Goal: Task Accomplishment & Management: Complete application form

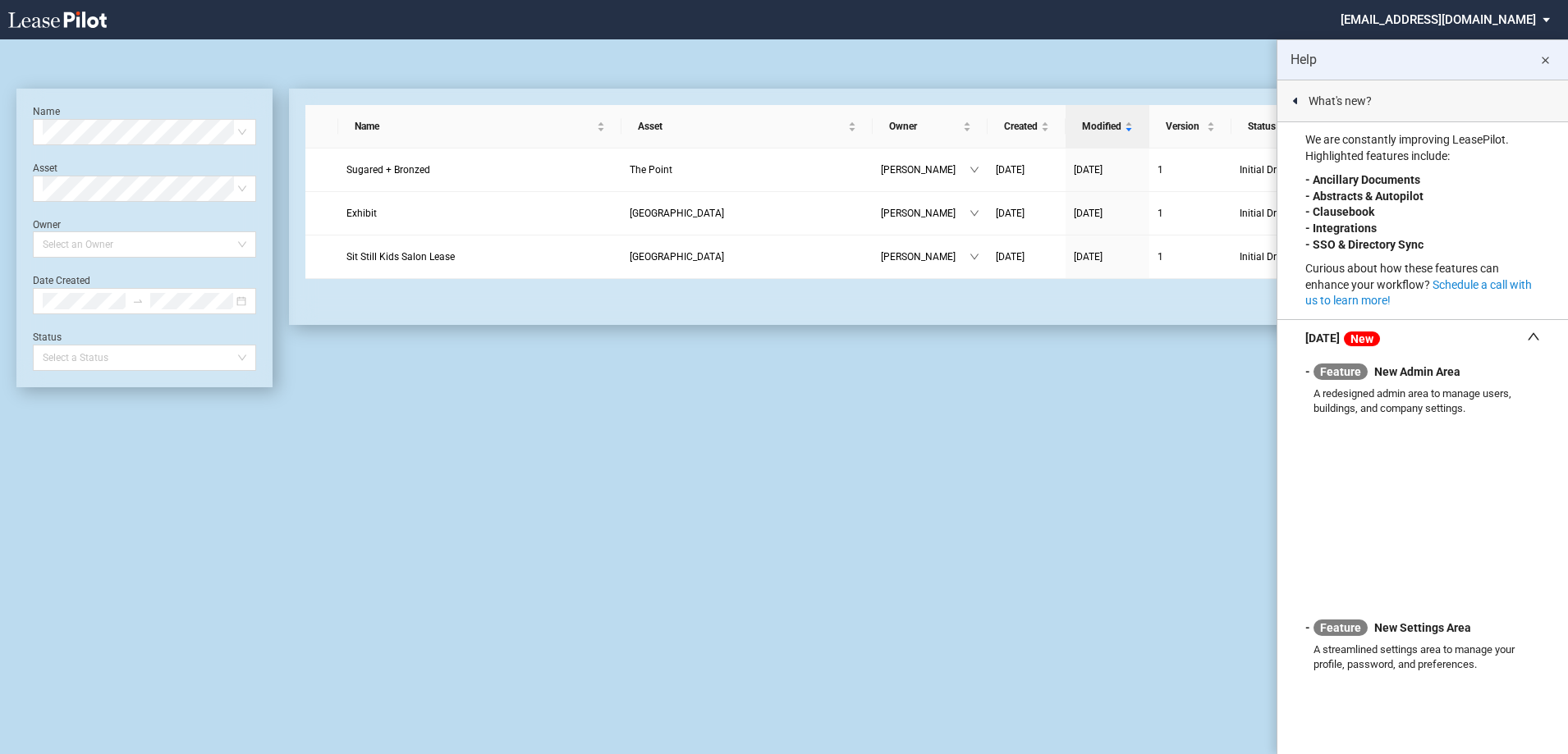
click at [1395, 385] on div "Feature New Admin Area A redesigned admin area to manage users, buildings, and …" at bounding box center [1423, 480] width 234 height 248
click at [1548, 63] on md-icon "close" at bounding box center [1545, 61] width 19 height 19
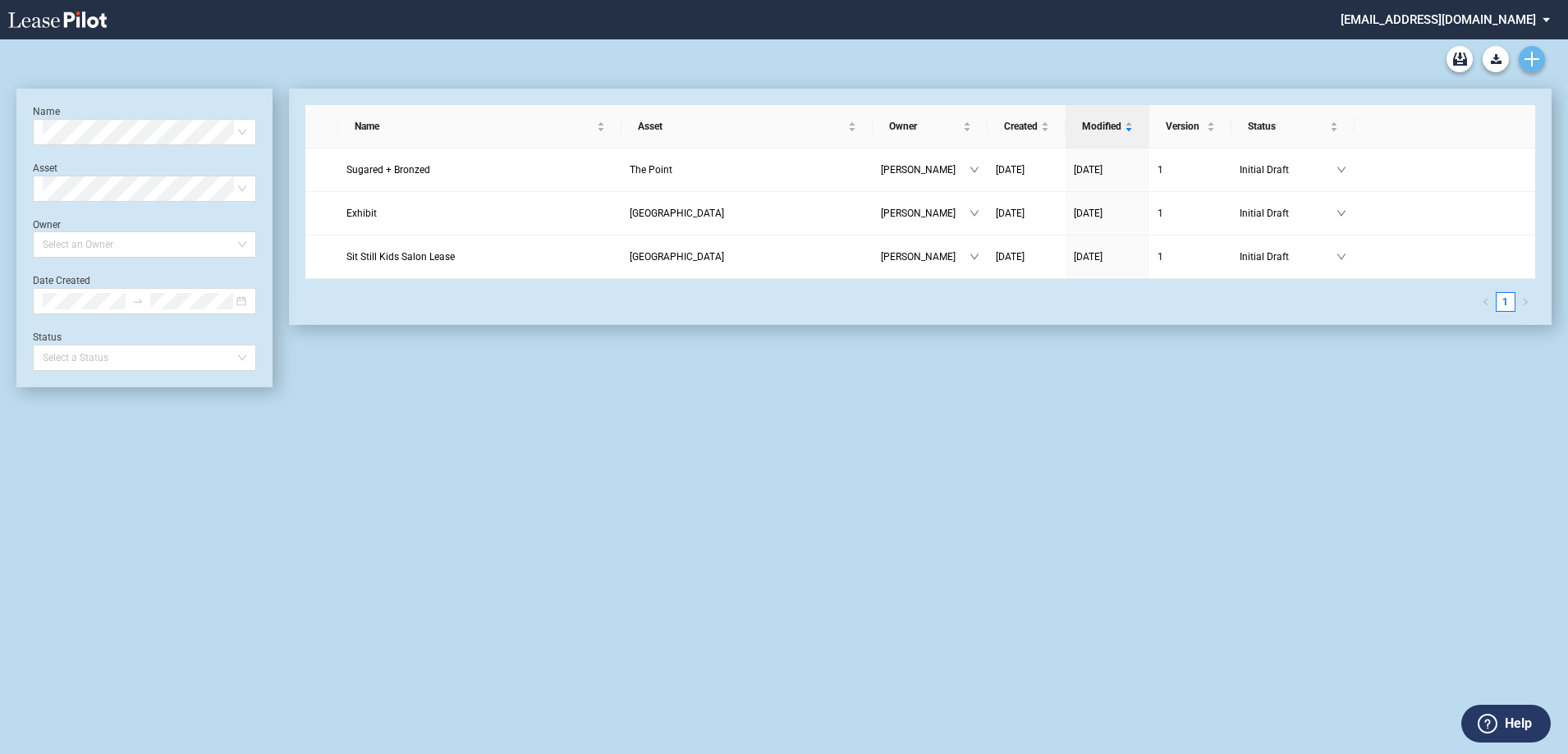
click at [1526, 54] on icon "Create new document" at bounding box center [1531, 58] width 15 height 15
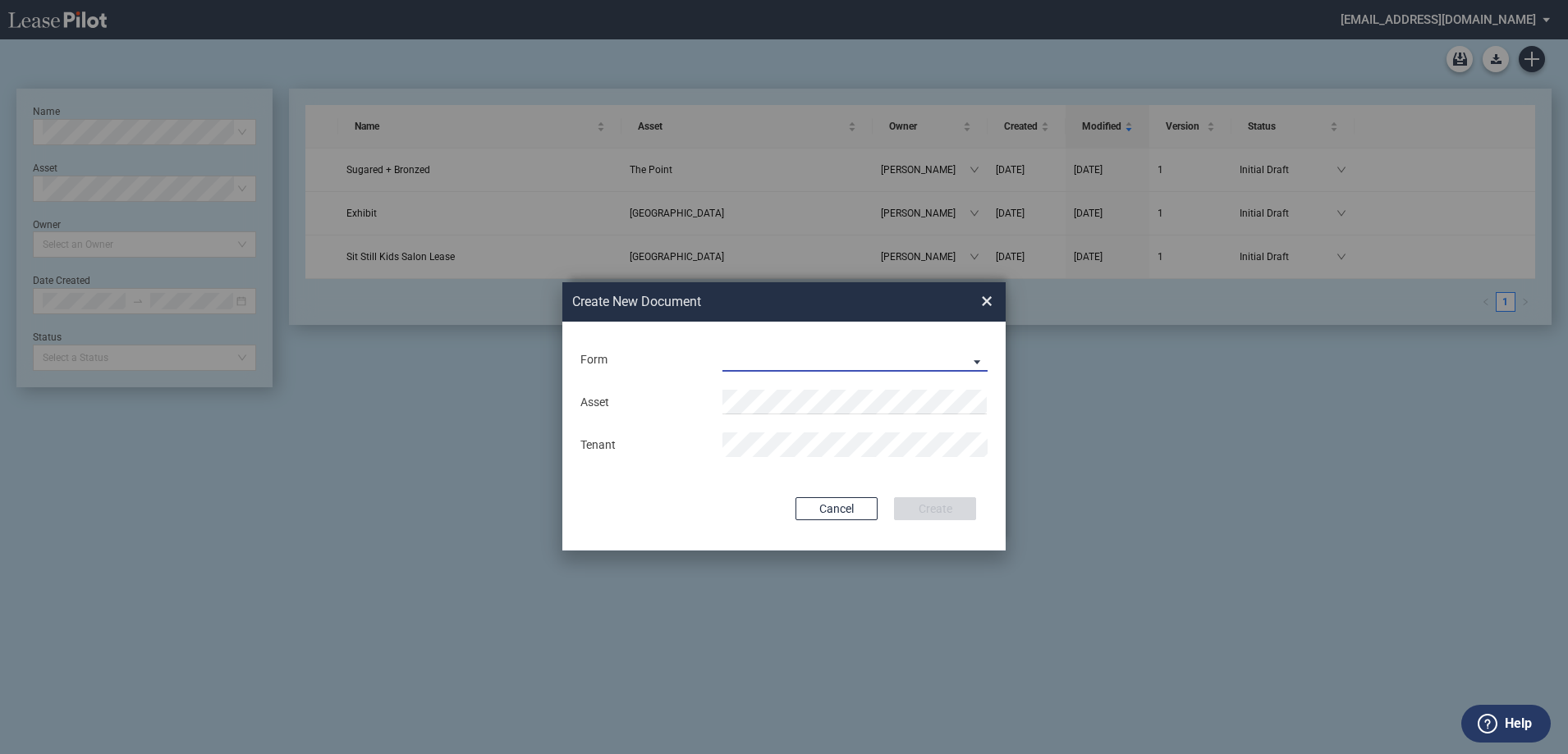
click at [980, 366] on md-select "Long Retail Lease Long Retail Lease Santana Row Long Retail Lease Hoboken Long …" at bounding box center [855, 359] width 265 height 24
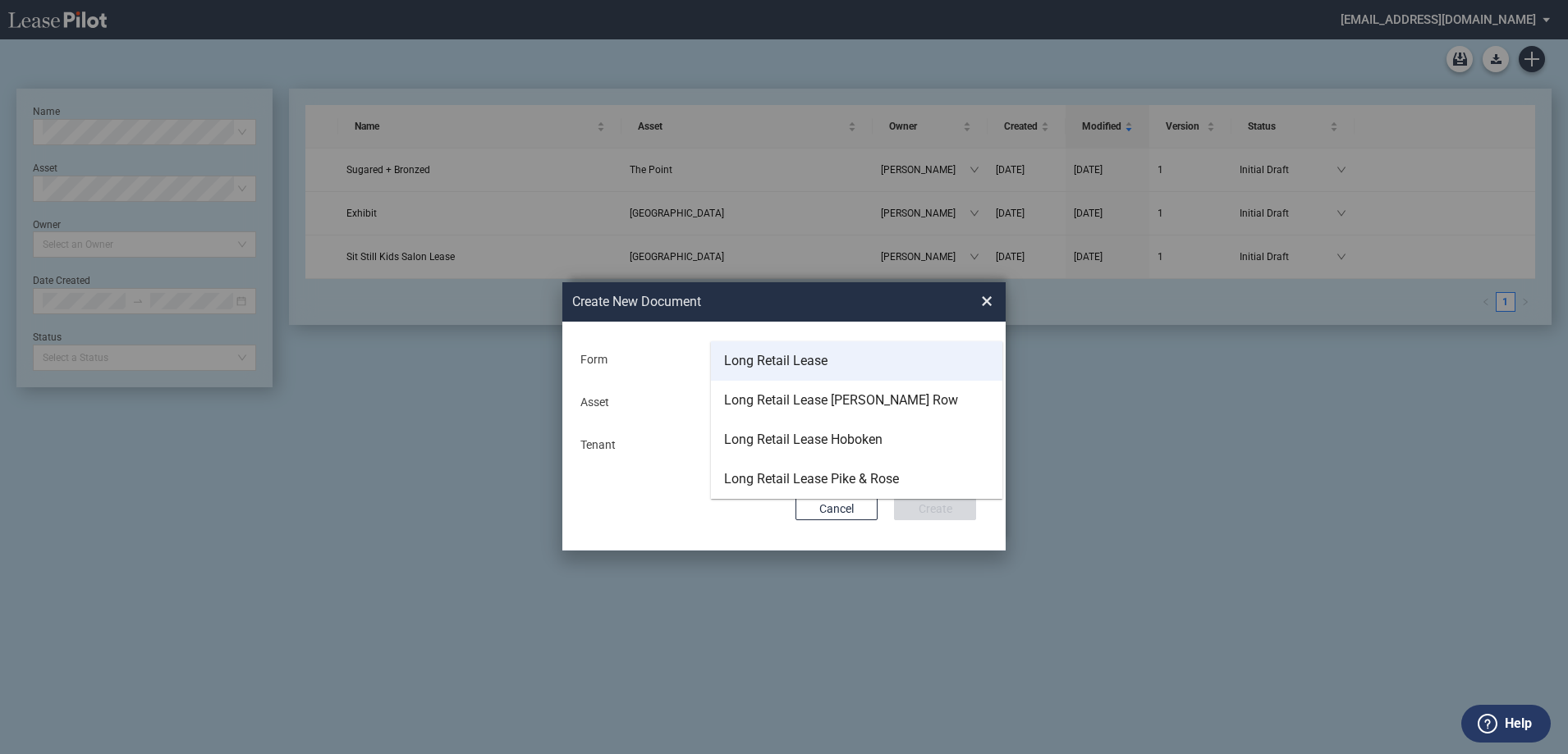
click at [852, 375] on md-option "Long Retail Lease" at bounding box center [856, 361] width 292 height 40
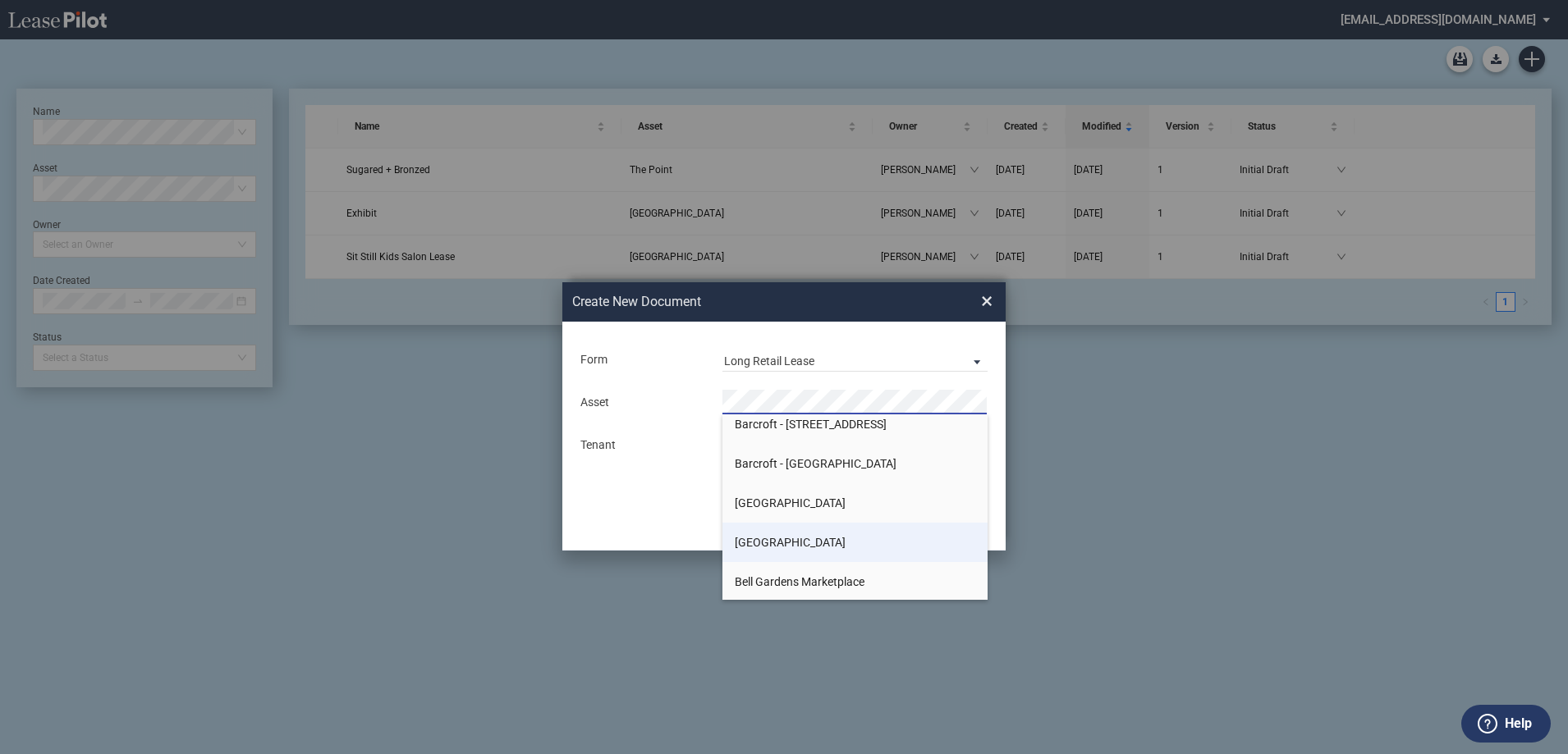
scroll to position [328, 0]
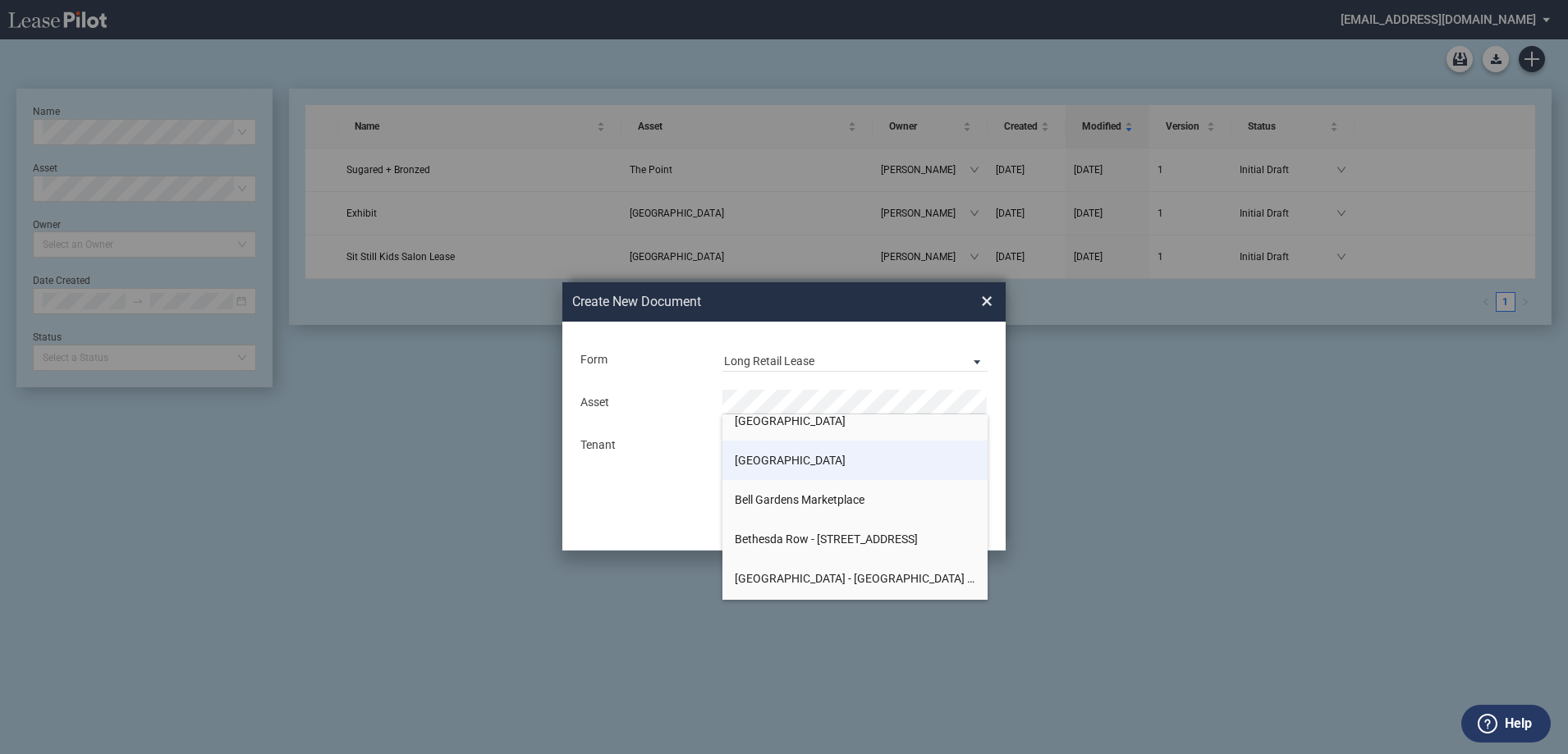
click at [826, 466] on li "Barracks Road" at bounding box center [855, 460] width 265 height 40
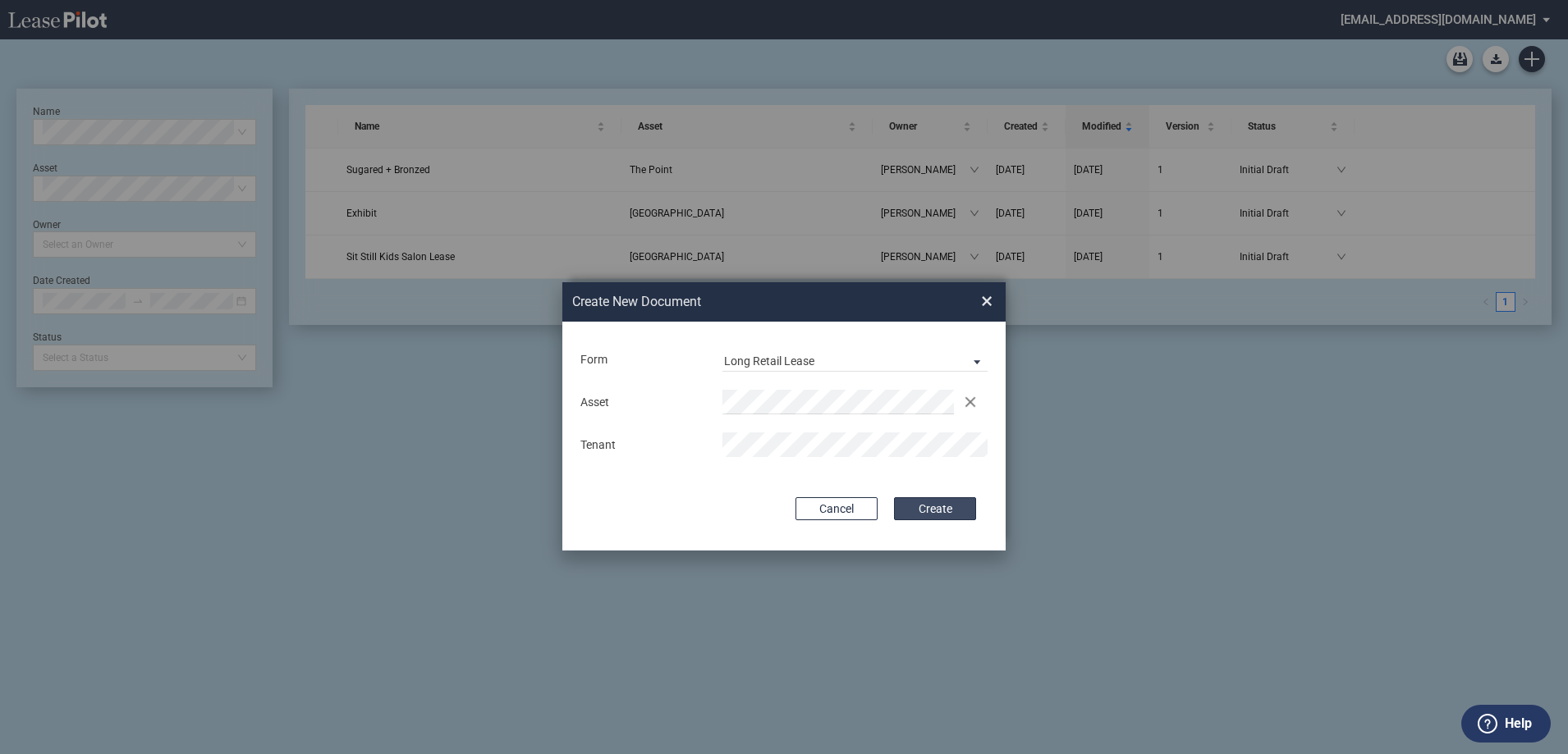
click at [972, 509] on button "Create" at bounding box center [935, 509] width 82 height 23
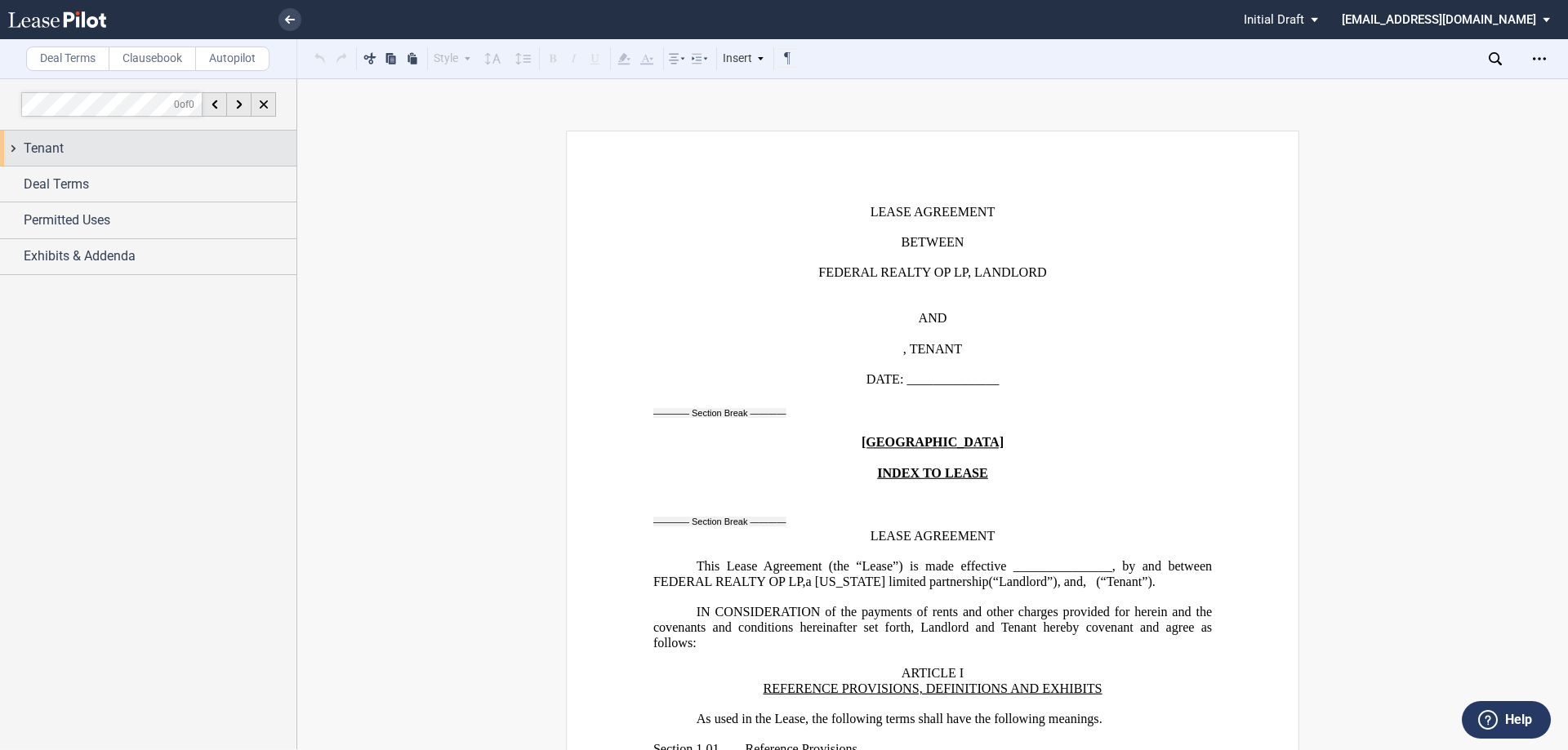
click at [150, 153] on div "Tenant" at bounding box center [160, 148] width 273 height 19
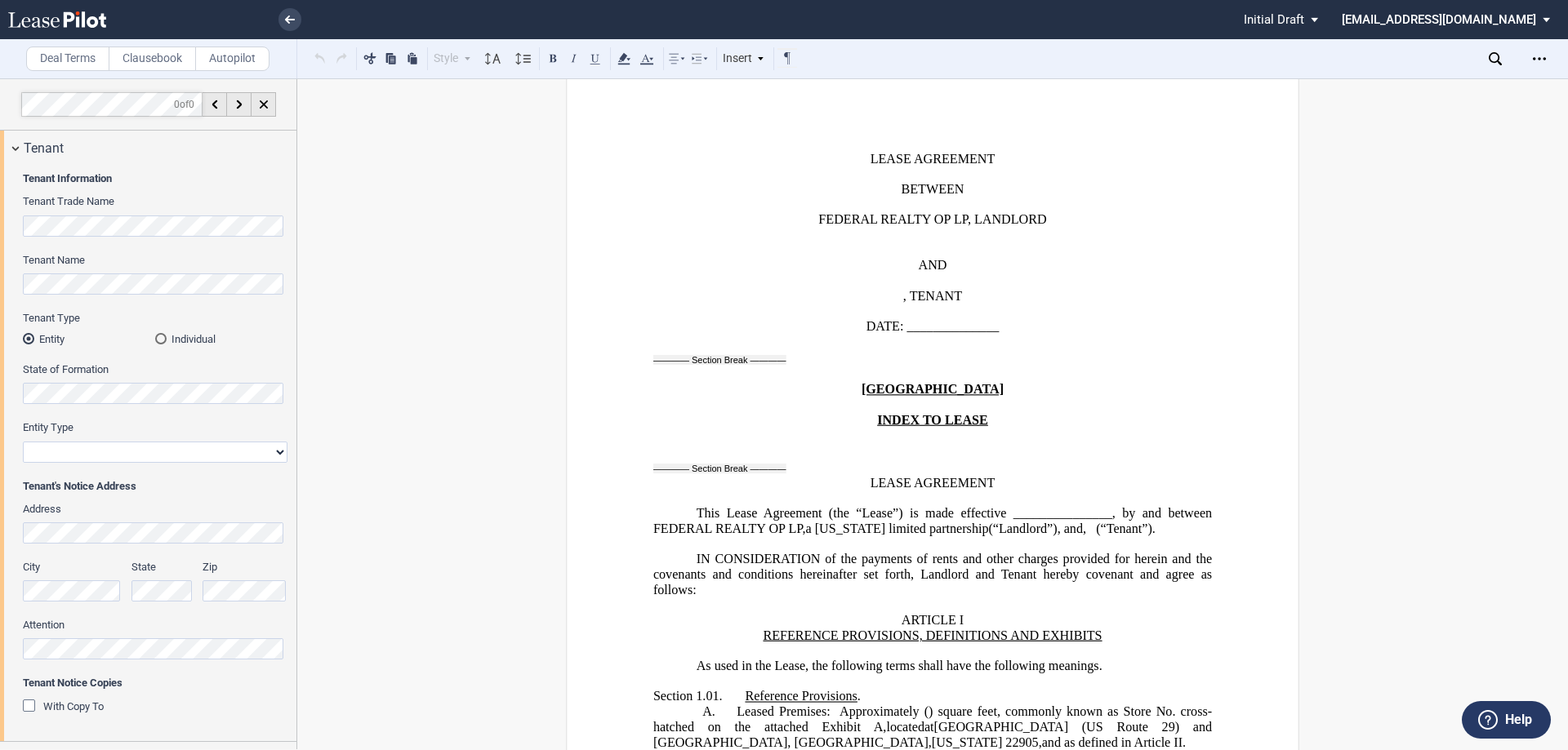
scroll to position [82, 0]
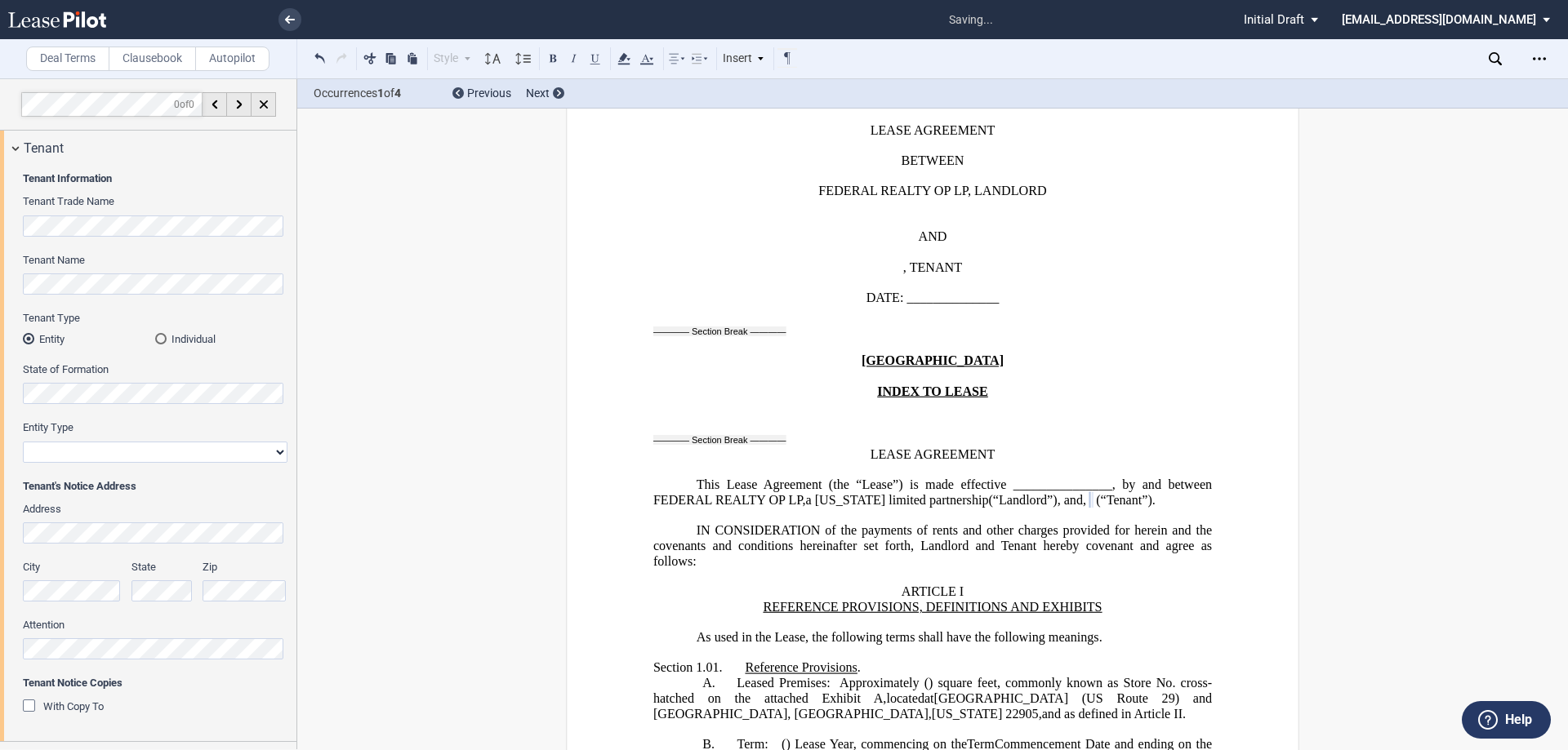
select select "limited liability company"
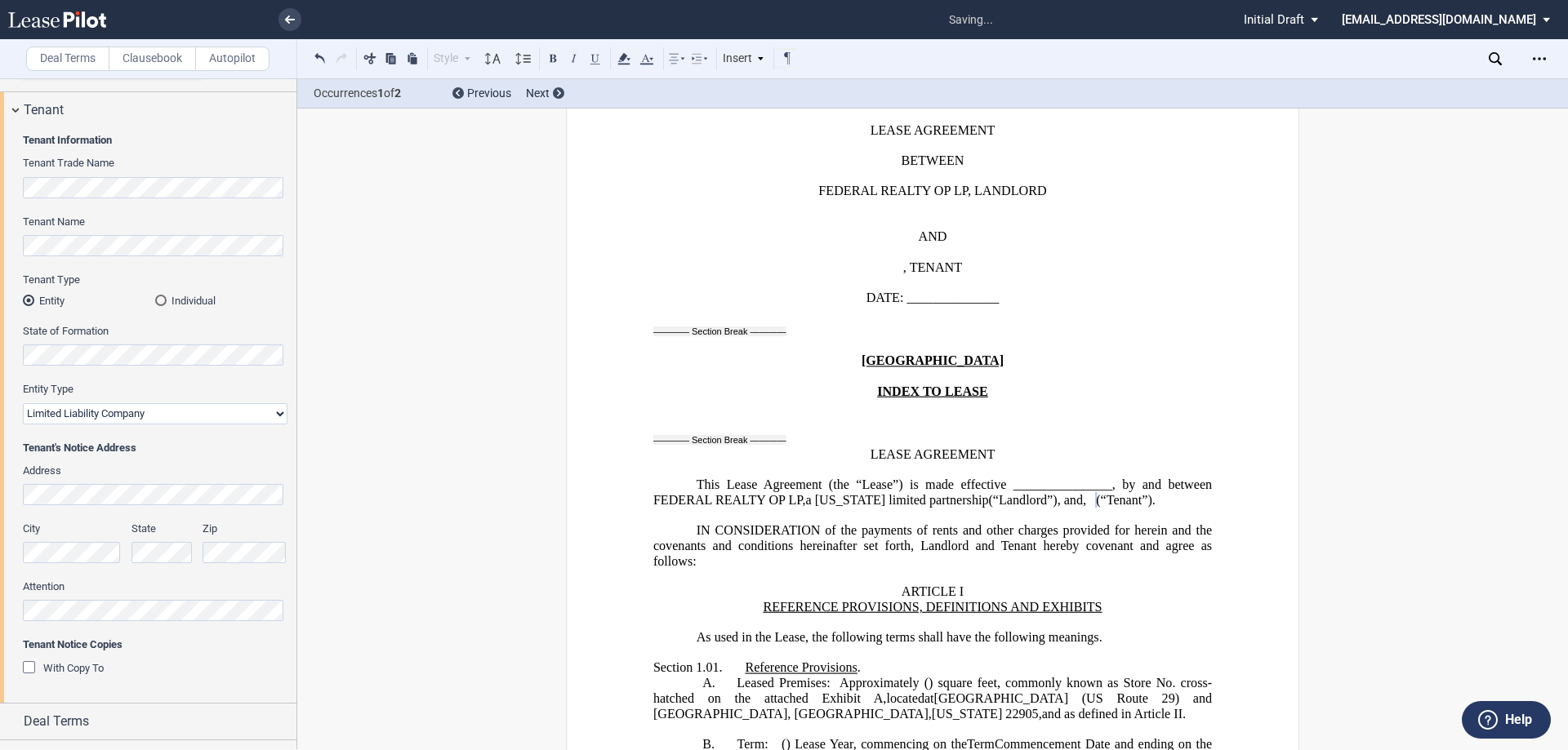
scroll to position [101, 0]
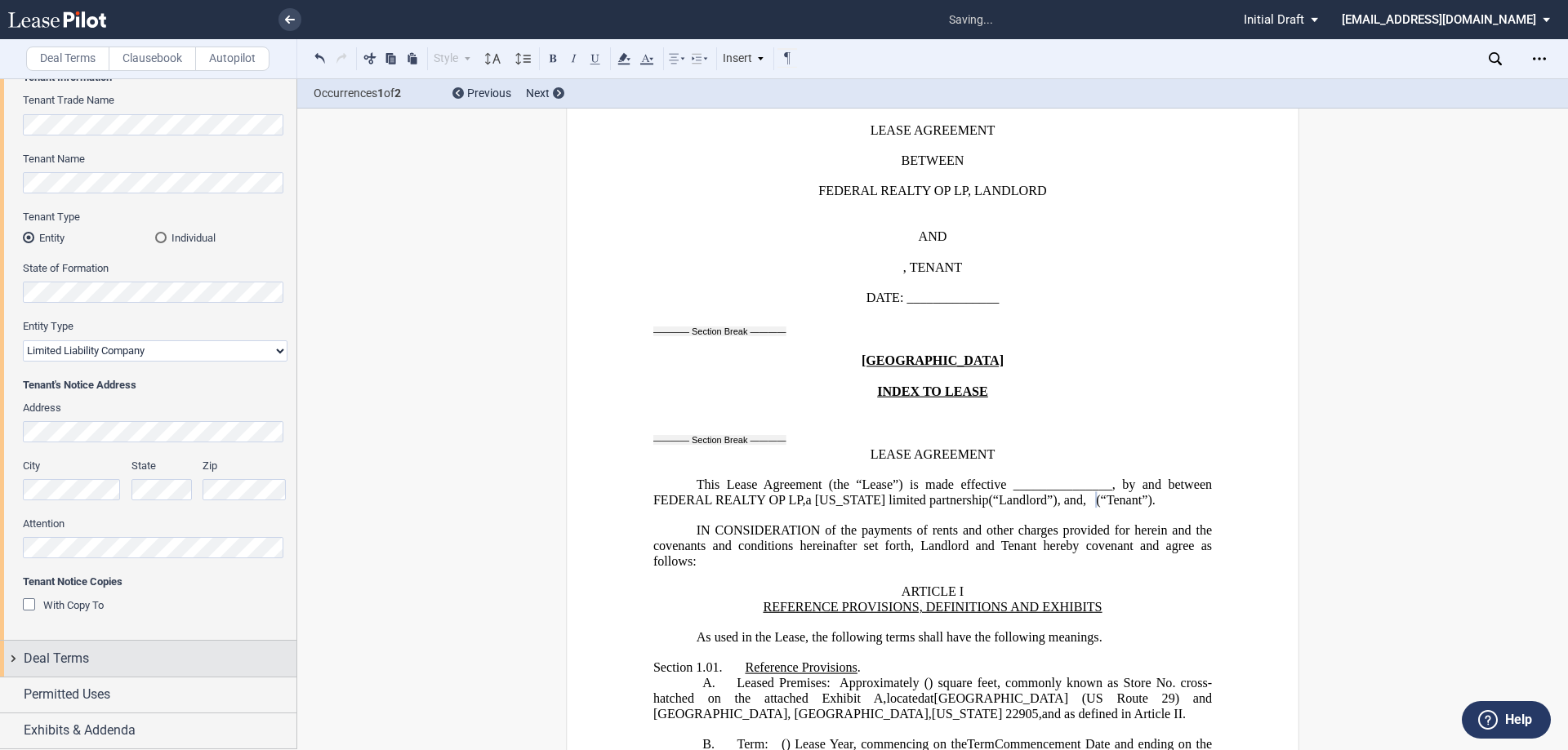
click at [143, 661] on div "Deal Terms" at bounding box center [160, 659] width 273 height 19
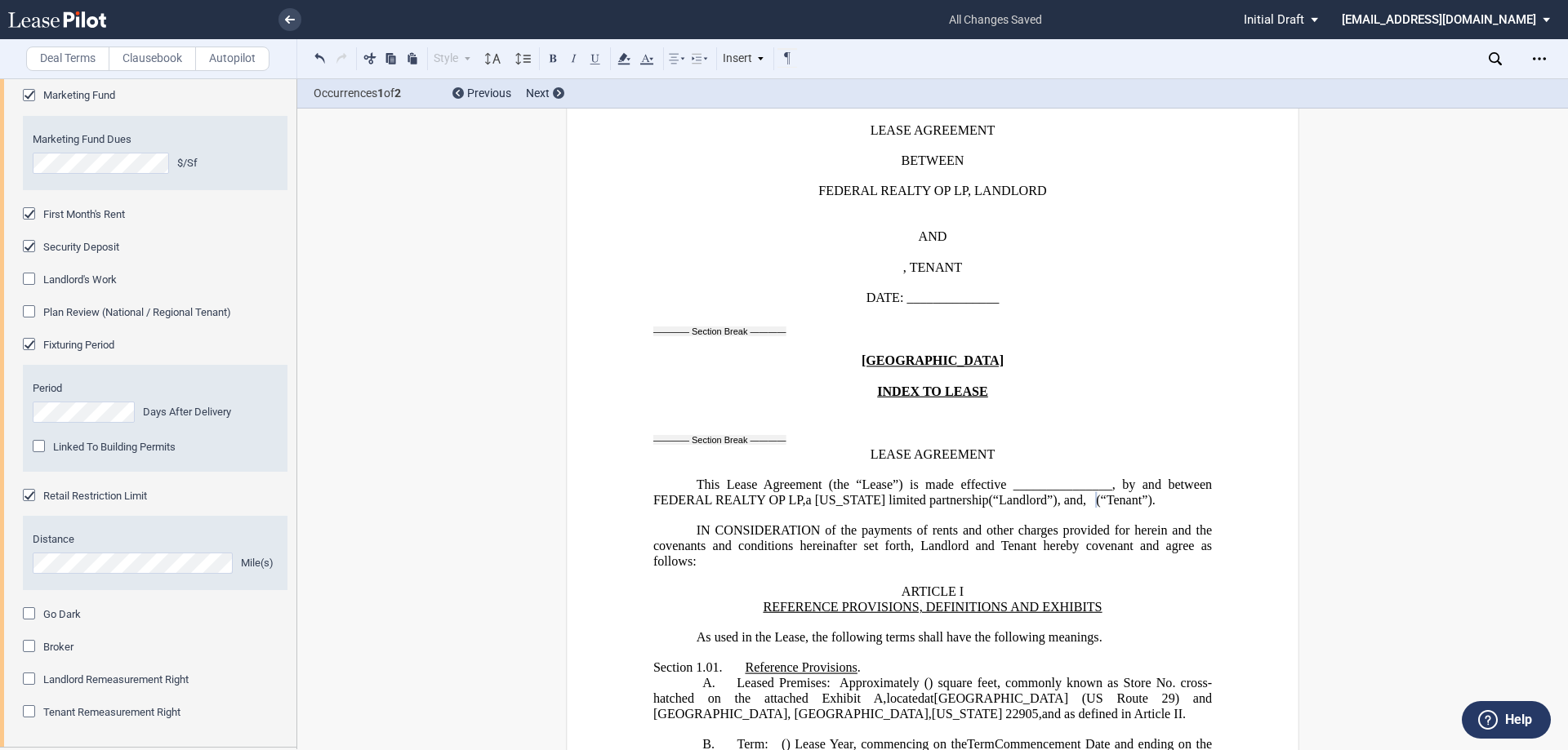
scroll to position [1483, 0]
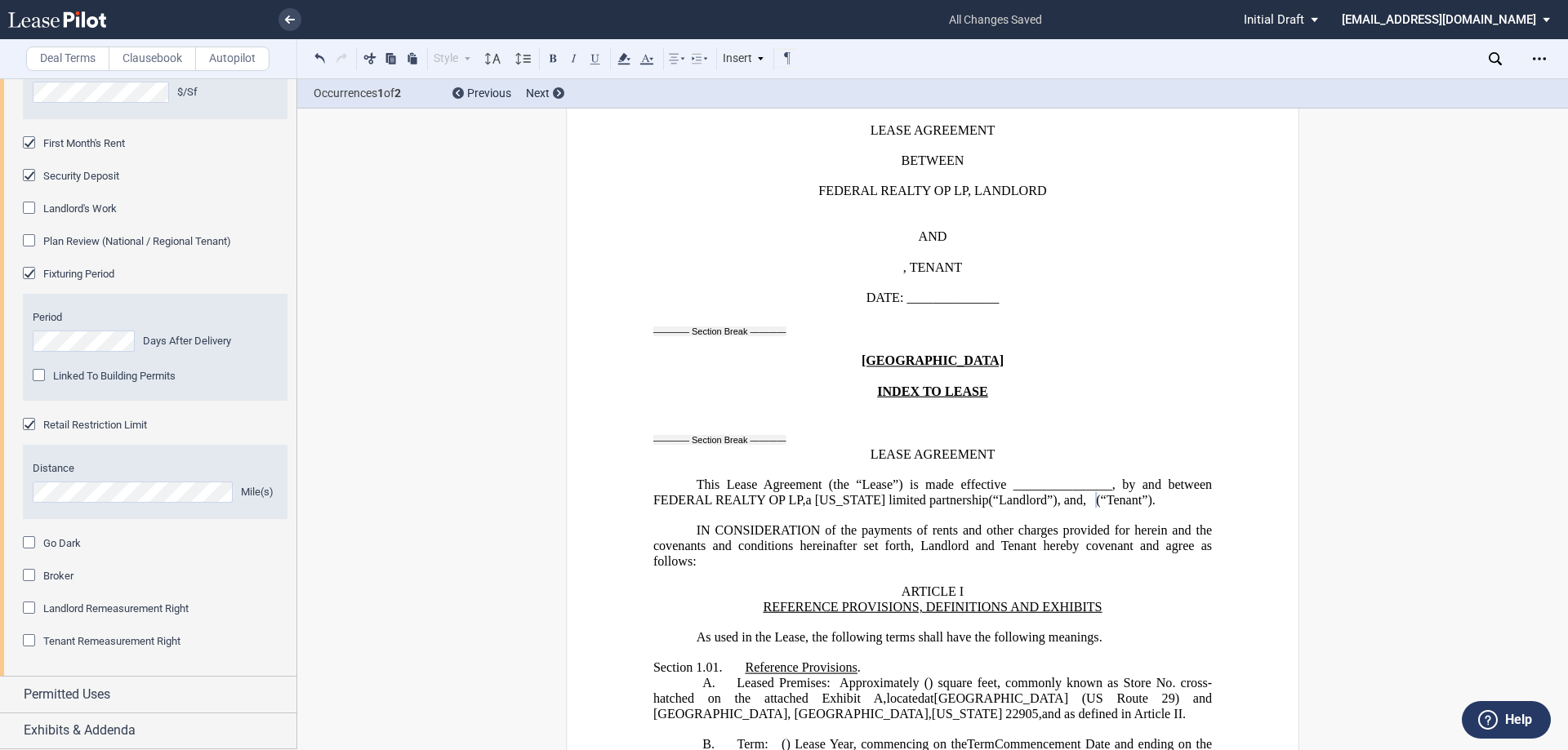
click at [25, 536] on div "Go Dark" at bounding box center [31, 544] width 16 height 16
click at [27, 569] on div "Broker" at bounding box center [31, 577] width 16 height 16
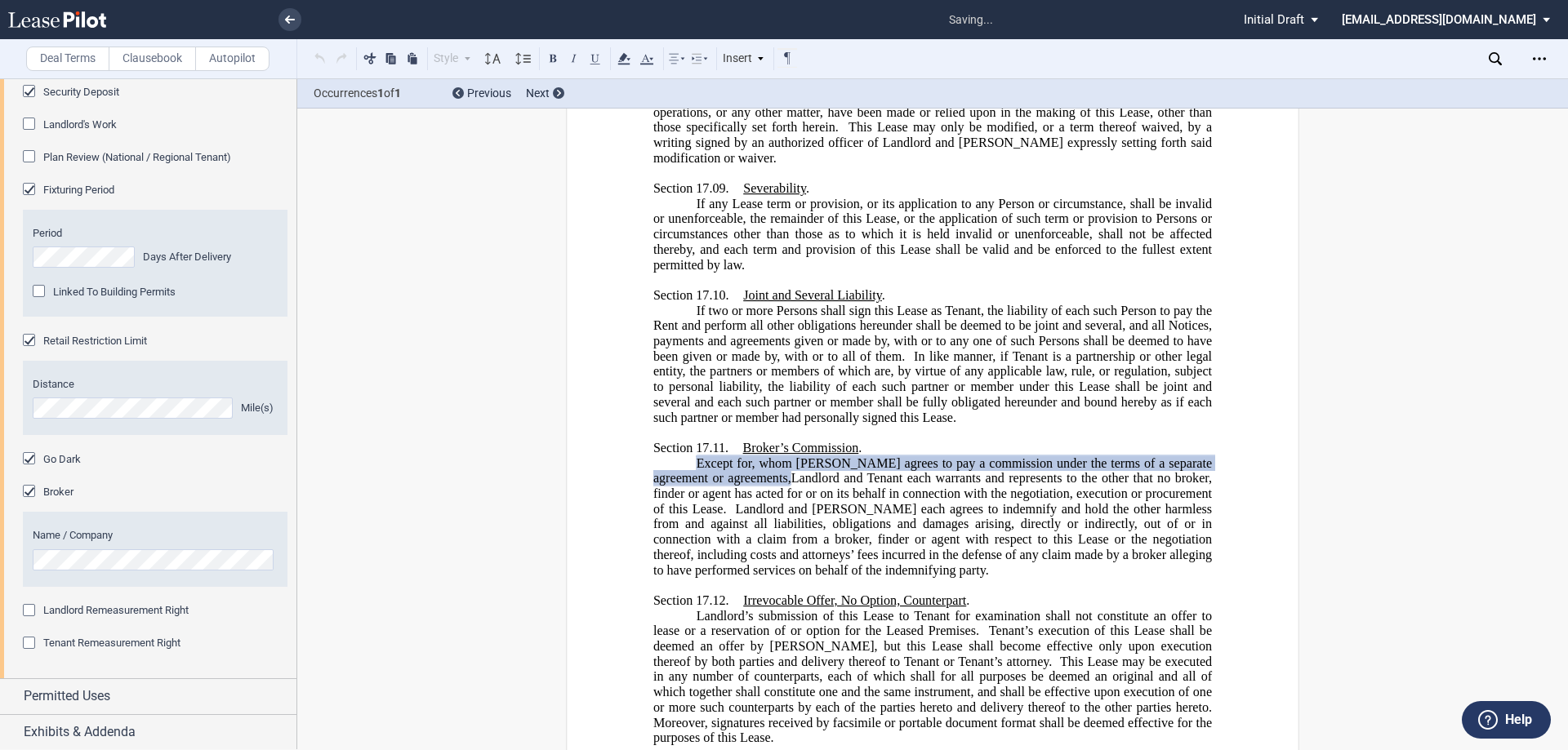
scroll to position [1568, 0]
click at [191, 695] on div "Permitted Uses" at bounding box center [160, 694] width 273 height 19
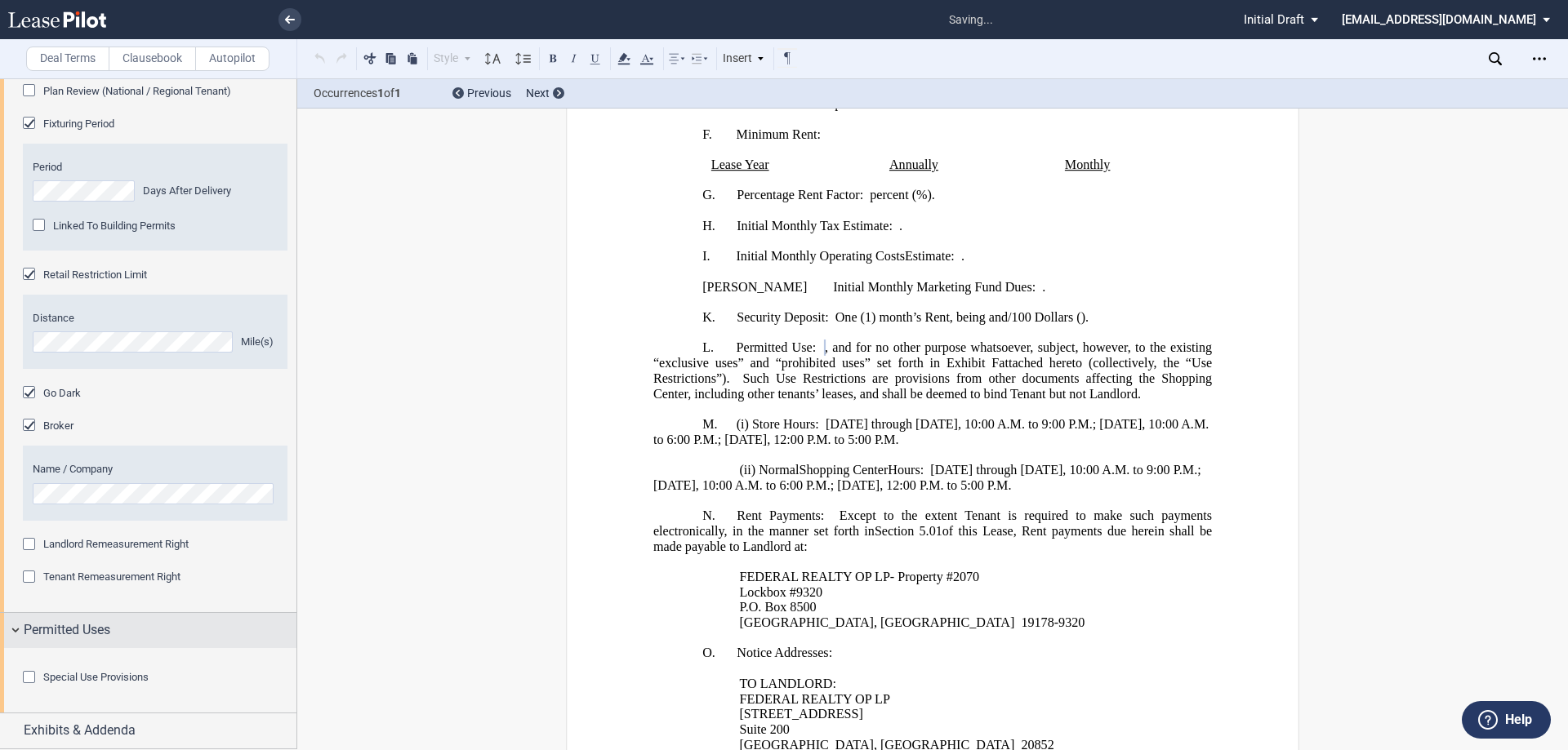
scroll to position [1722, 0]
click at [25, 676] on div "Special Use Provisions" at bounding box center [31, 679] width 16 height 16
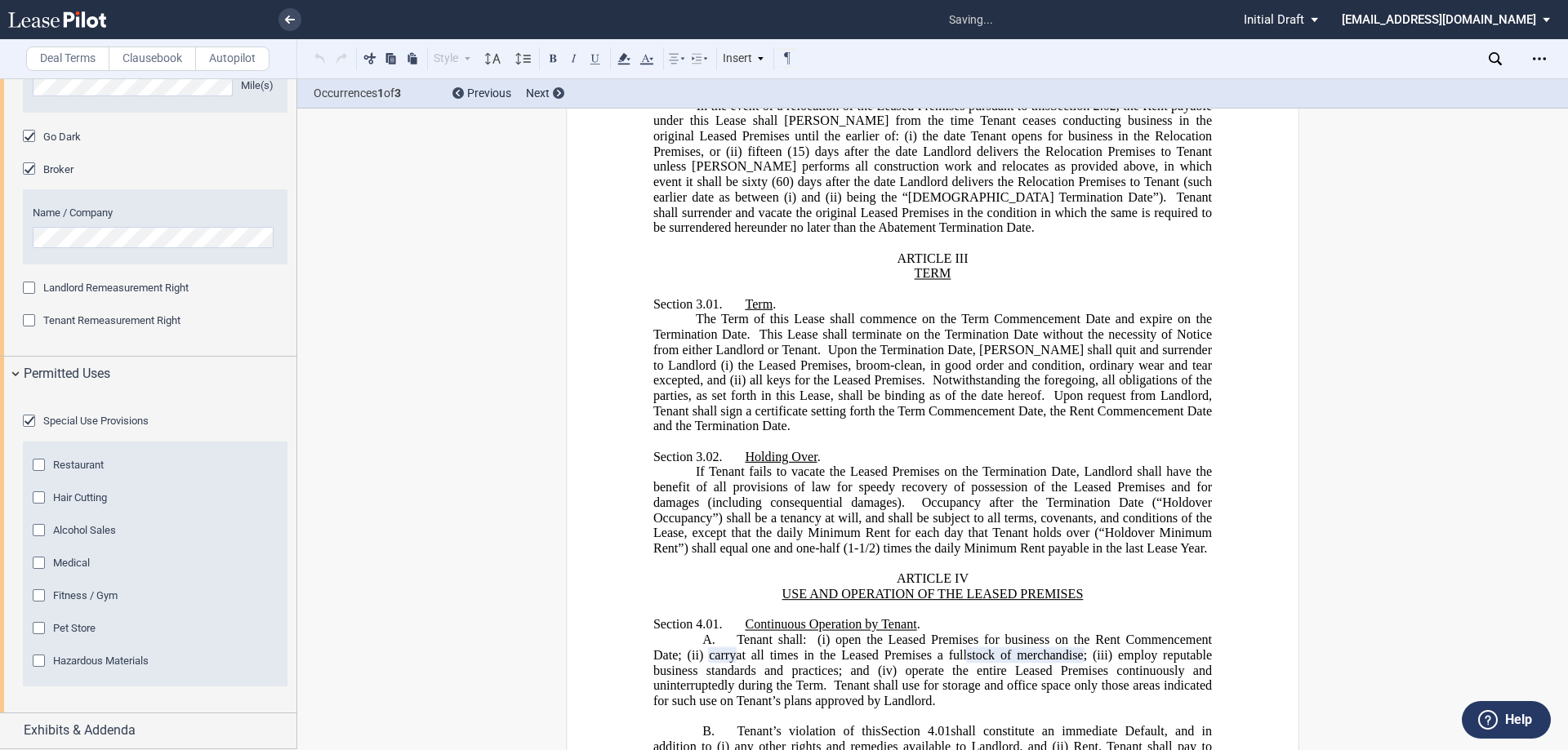
scroll to position [1979, 0]
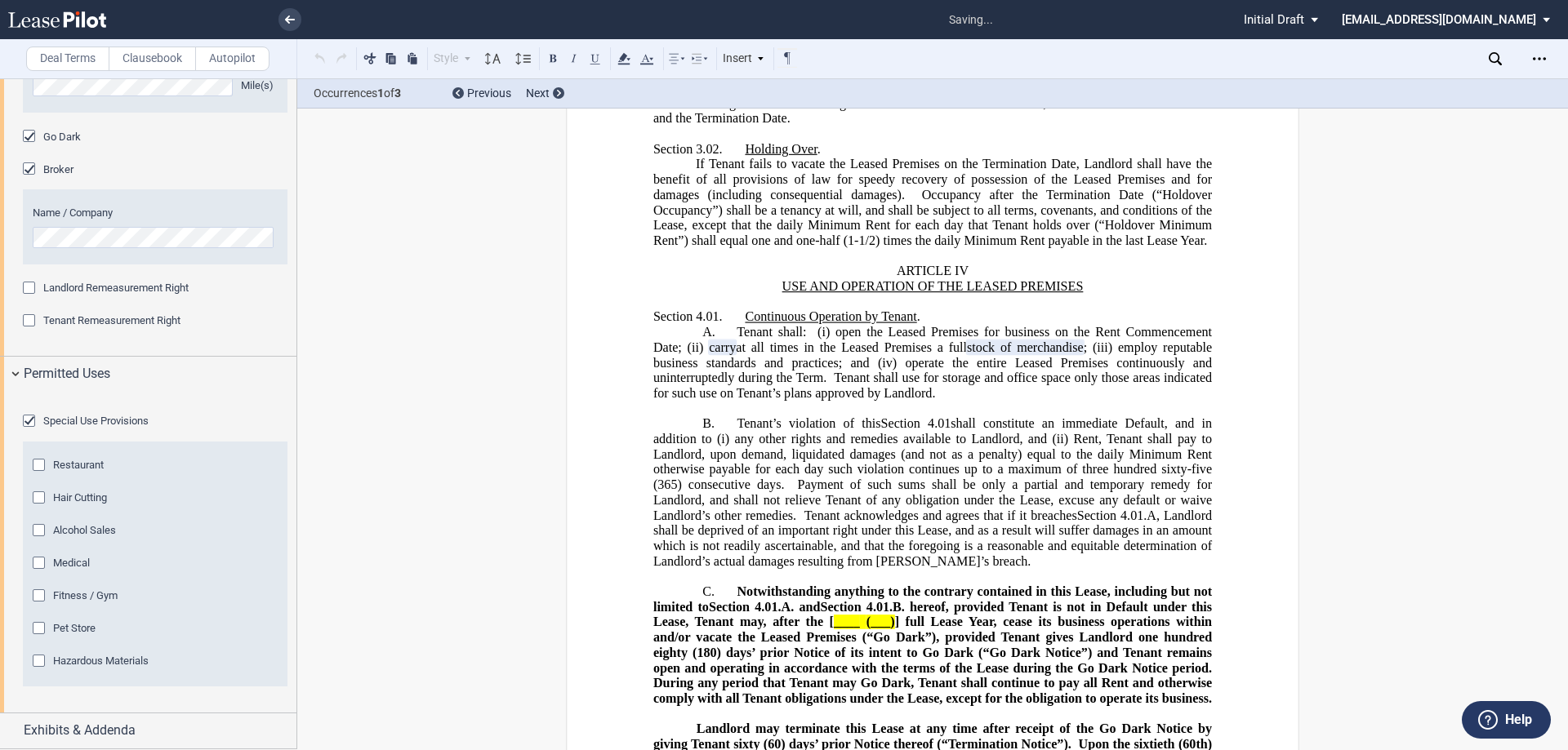
click at [49, 459] on div "Restaurant" at bounding box center [40, 466] width 16 height 16
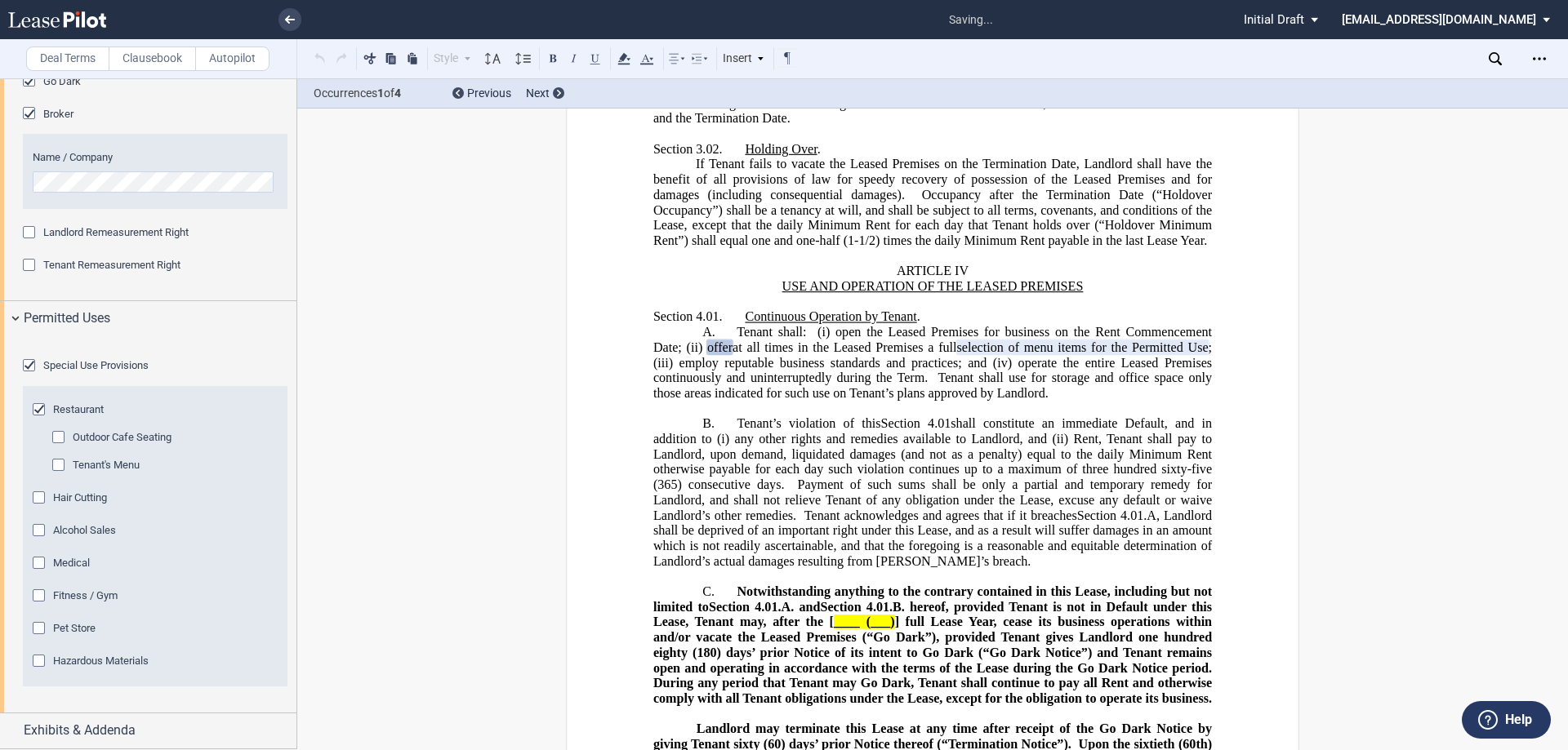
scroll to position [2034, 0]
click at [62, 435] on div "Outdoor Cafe Seating" at bounding box center [60, 439] width 16 height 16
click at [58, 461] on div "Tenant's Menu" at bounding box center [60, 466] width 16 height 16
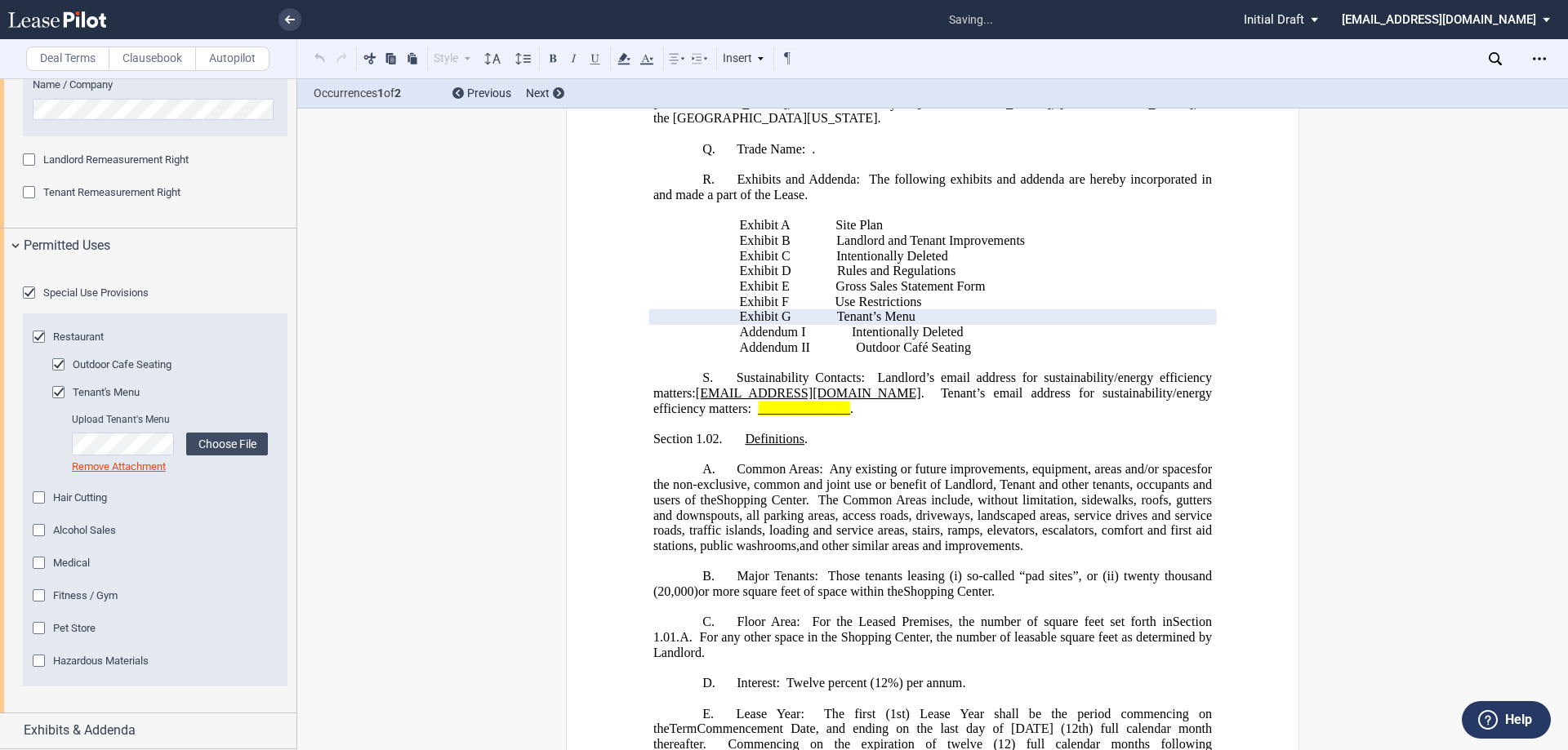
scroll to position [2108, 0]
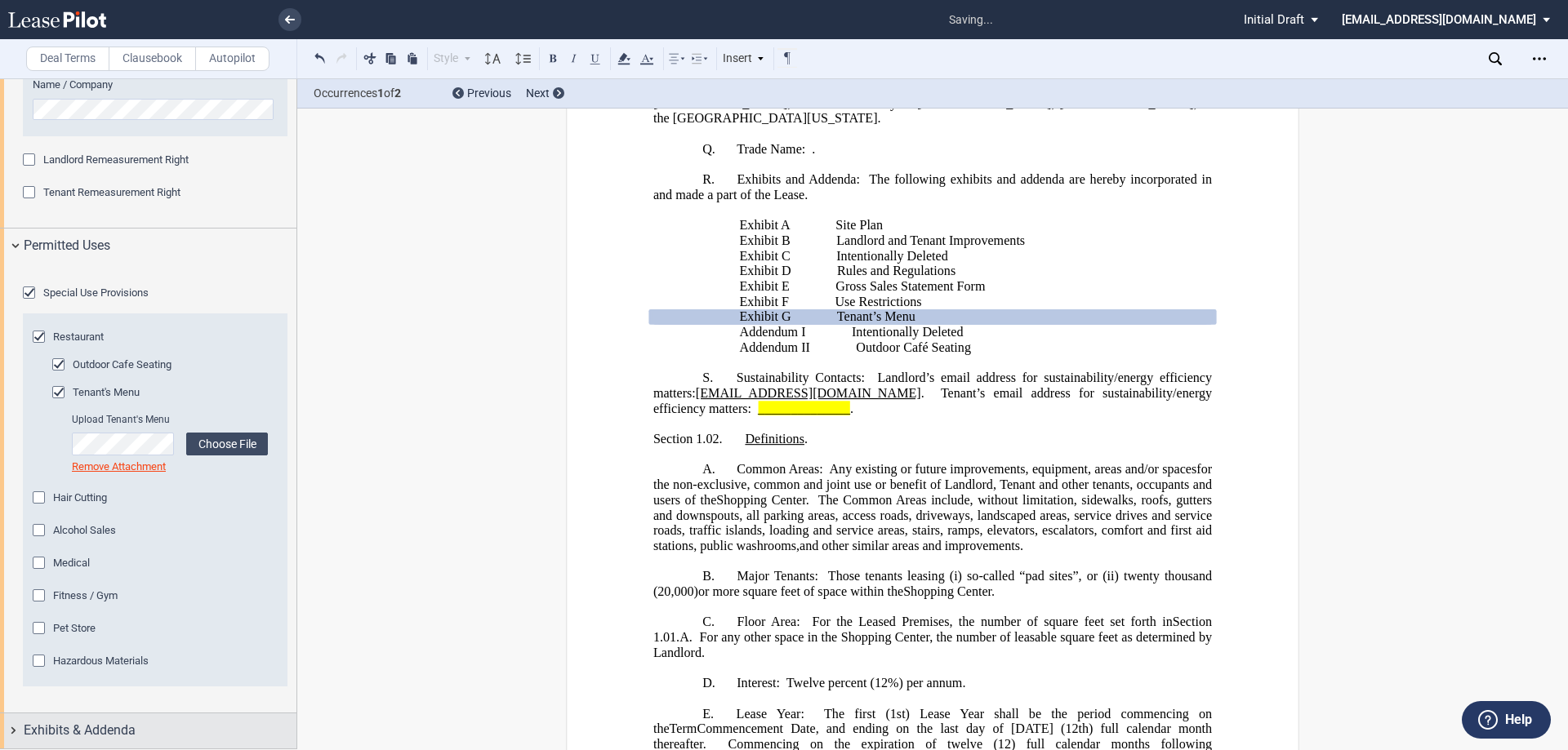
click at [34, 737] on span "Exhibits & Addenda" at bounding box center [80, 730] width 112 height 19
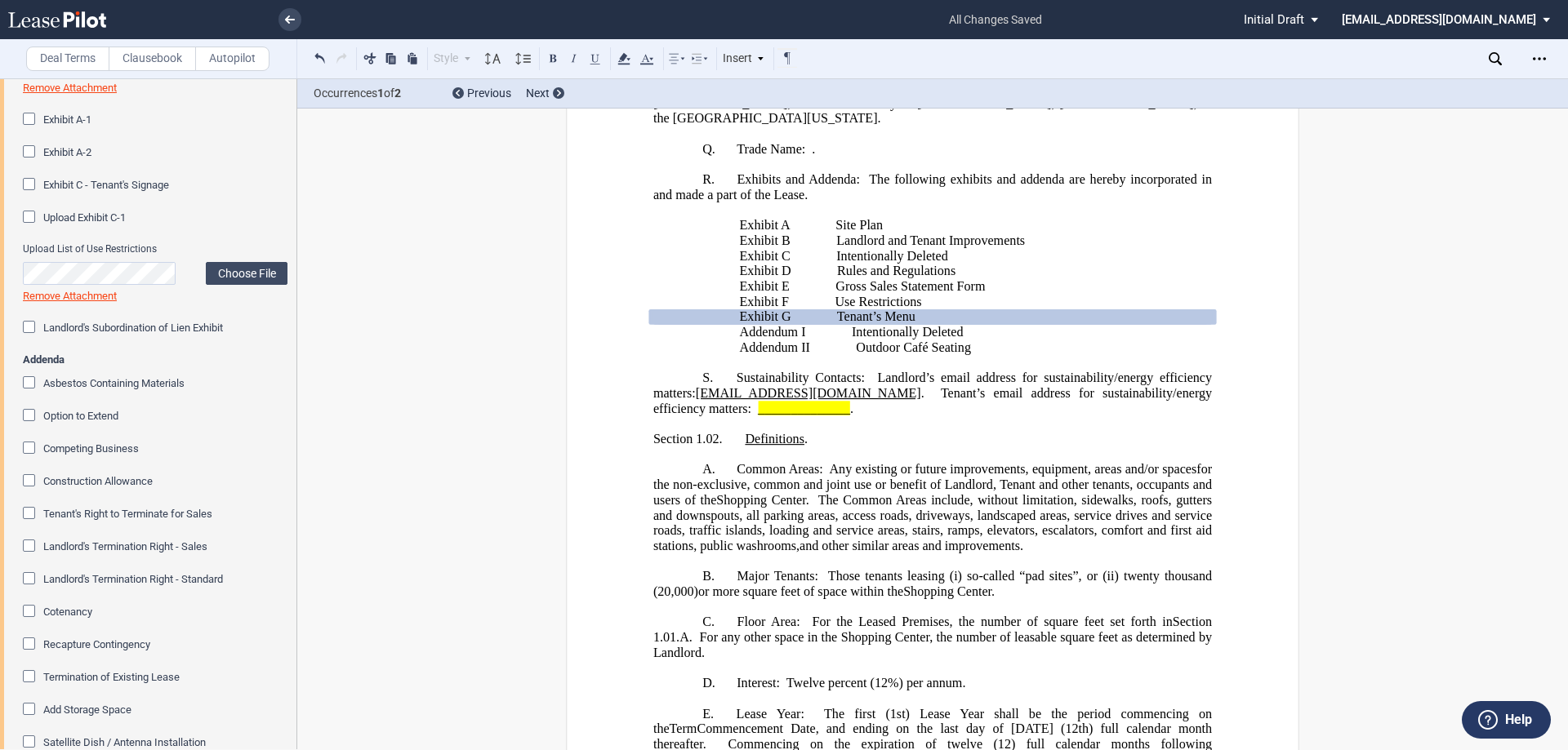
scroll to position [2678, 0]
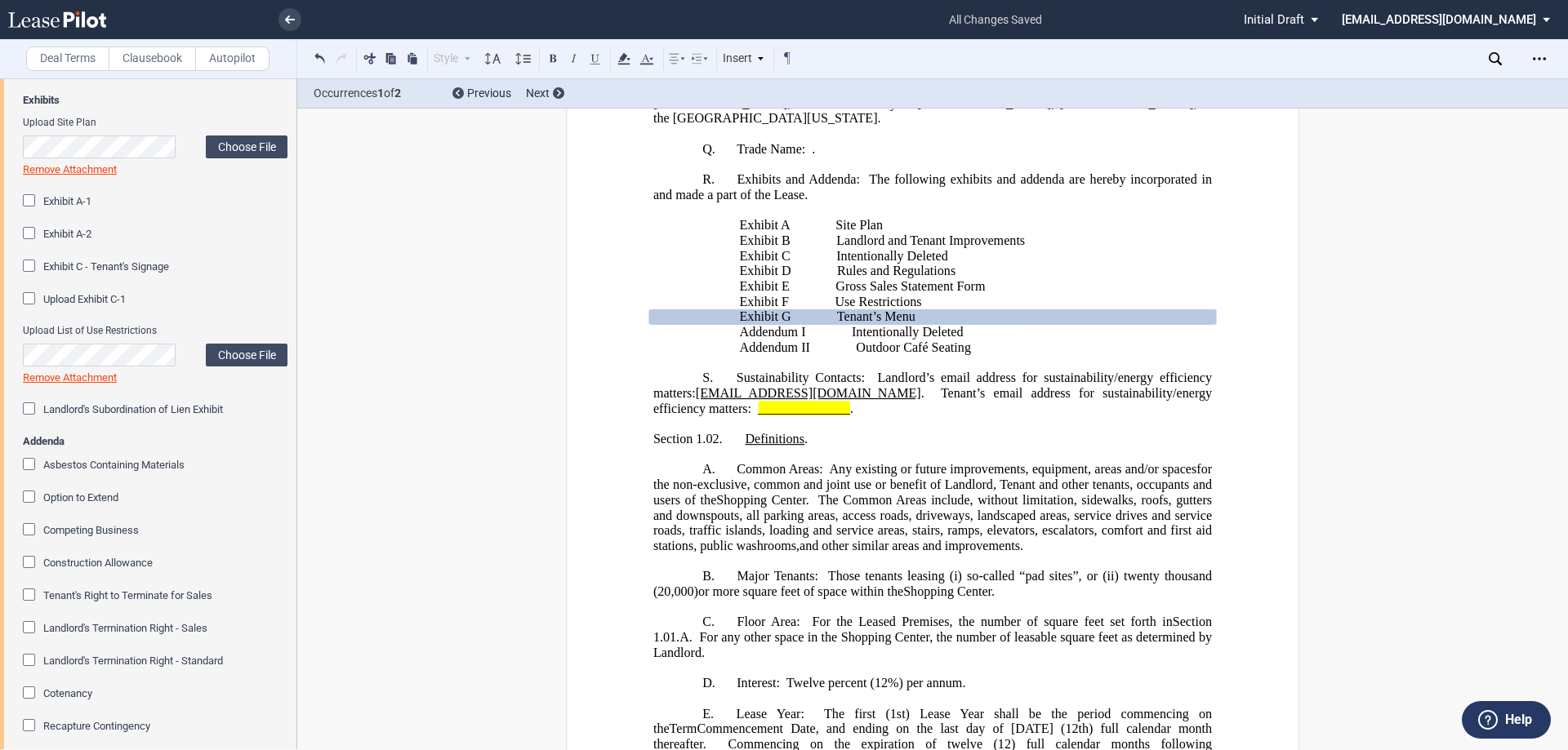
drag, startPoint x: 29, startPoint y: 356, endPoint x: 176, endPoint y: 346, distance: 147.3
click at [29, 276] on div "Exhibit C - Tenant's Signage" at bounding box center [31, 268] width 16 height 16
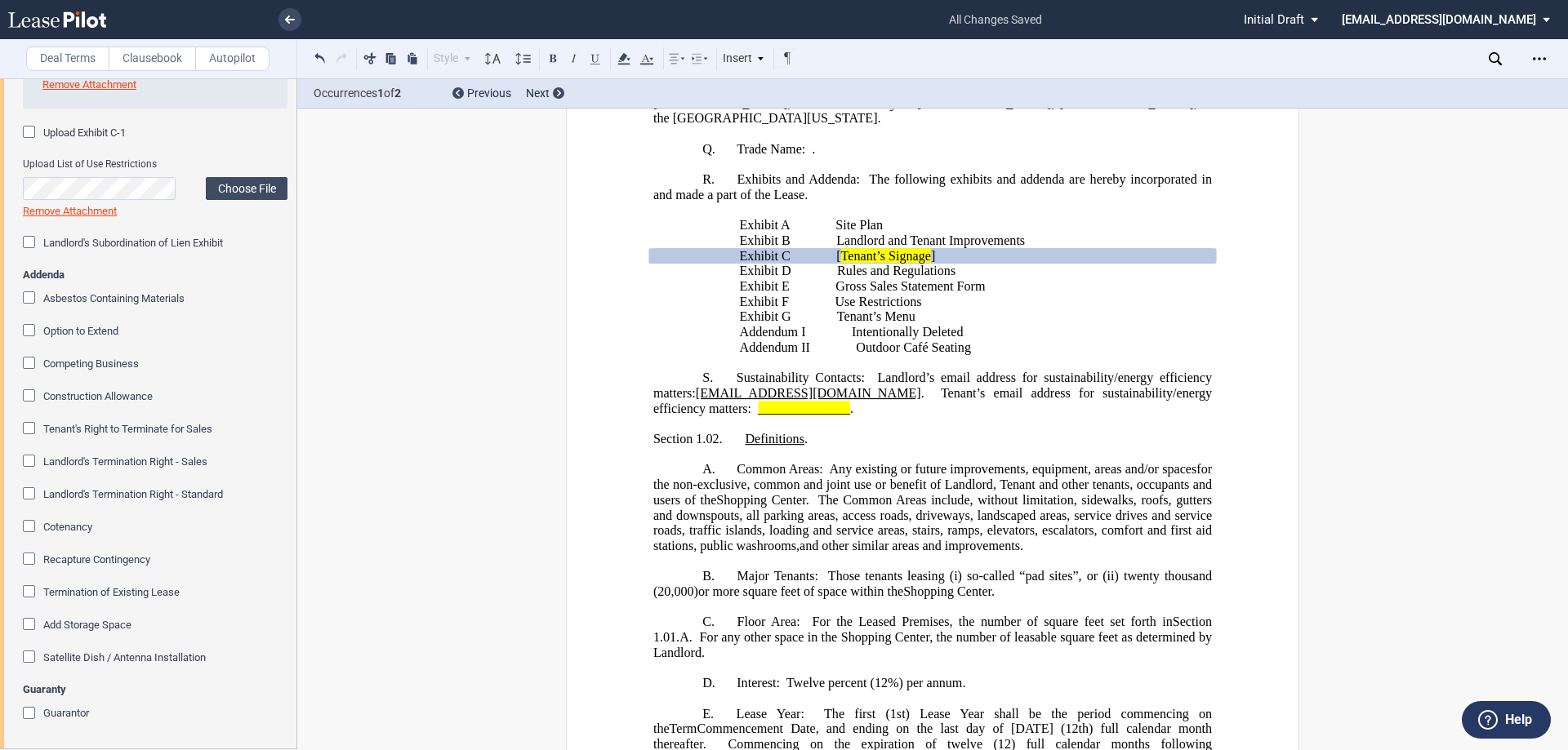
scroll to position [3005, 0]
click at [33, 340] on div "Option to Extend" at bounding box center [31, 332] width 16 height 16
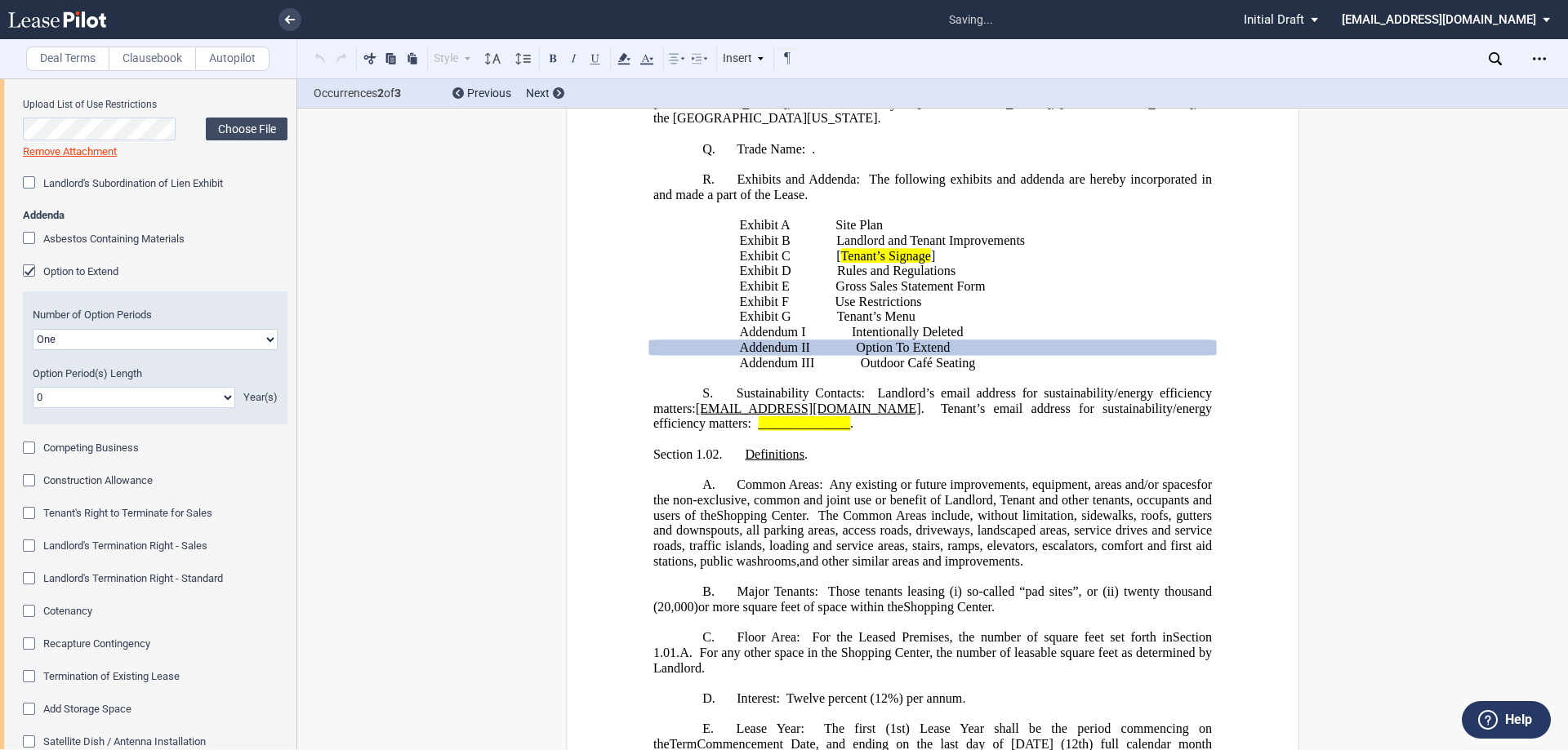
click at [174, 342] on select "One Two Three Four" at bounding box center [155, 340] width 245 height 21
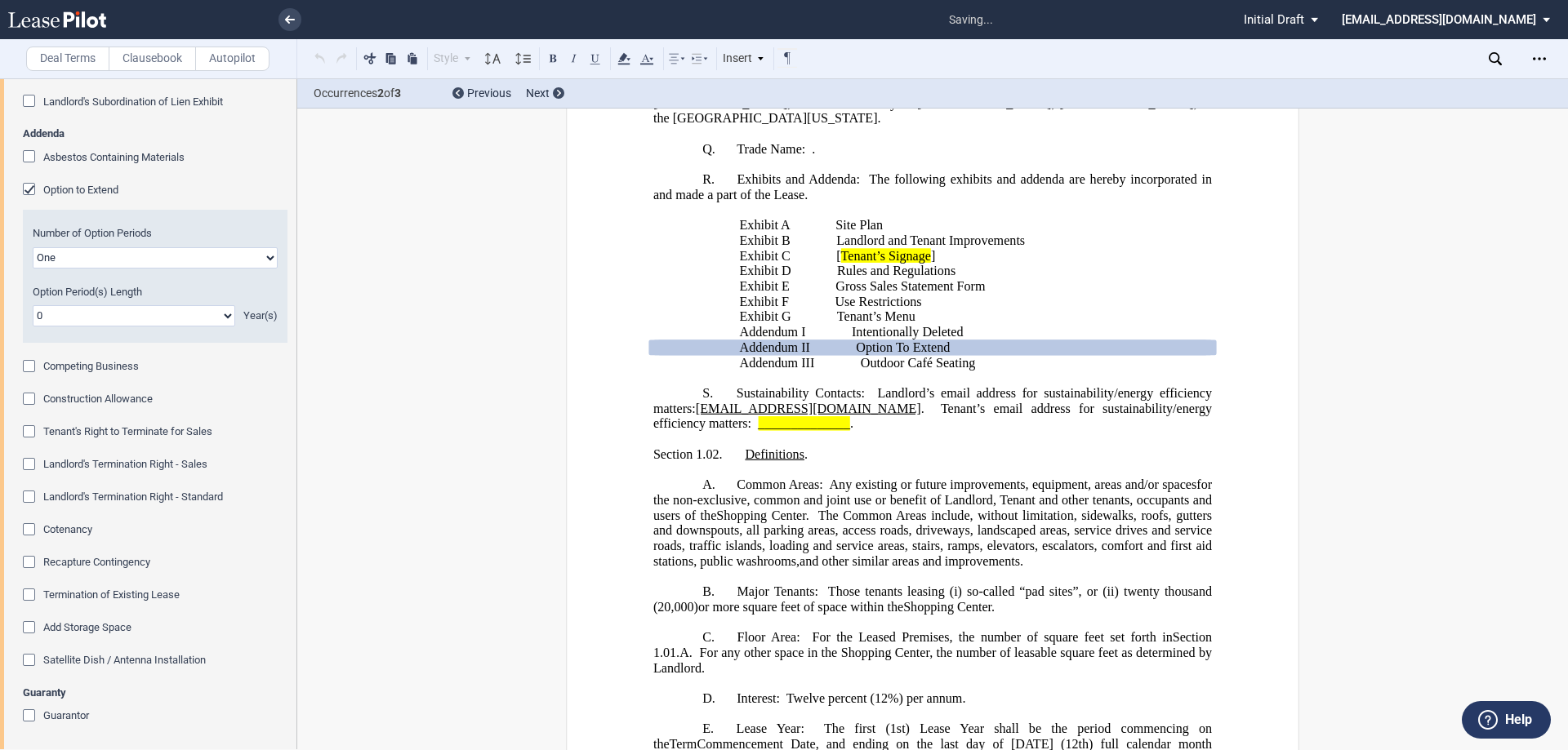
click at [170, 269] on select "One Two Three Four" at bounding box center [155, 258] width 245 height 21
click at [174, 342] on div "Number of Option Periods One Two Three Four Option Period(s) Length 0 1 2 3 4 5…" at bounding box center [155, 275] width 265 height 132
click at [162, 326] on select "0 1 2 3 4 5 6 7 8 9 10 11 12 13 14 15 16 17 18 19 20" at bounding box center [134, 316] width 202 height 21
click at [33, 326] on select "0 1 2 3 4 5 6 7 8 9 10 11 12 13 14 15 16 17 18 19 20" at bounding box center [134, 316] width 202 height 21
click at [196, 326] on select "0 1 2 3 4 5 6 7 8 9 10 11 12 13 14 15 16 17 18 19 20" at bounding box center [134, 316] width 202 height 21
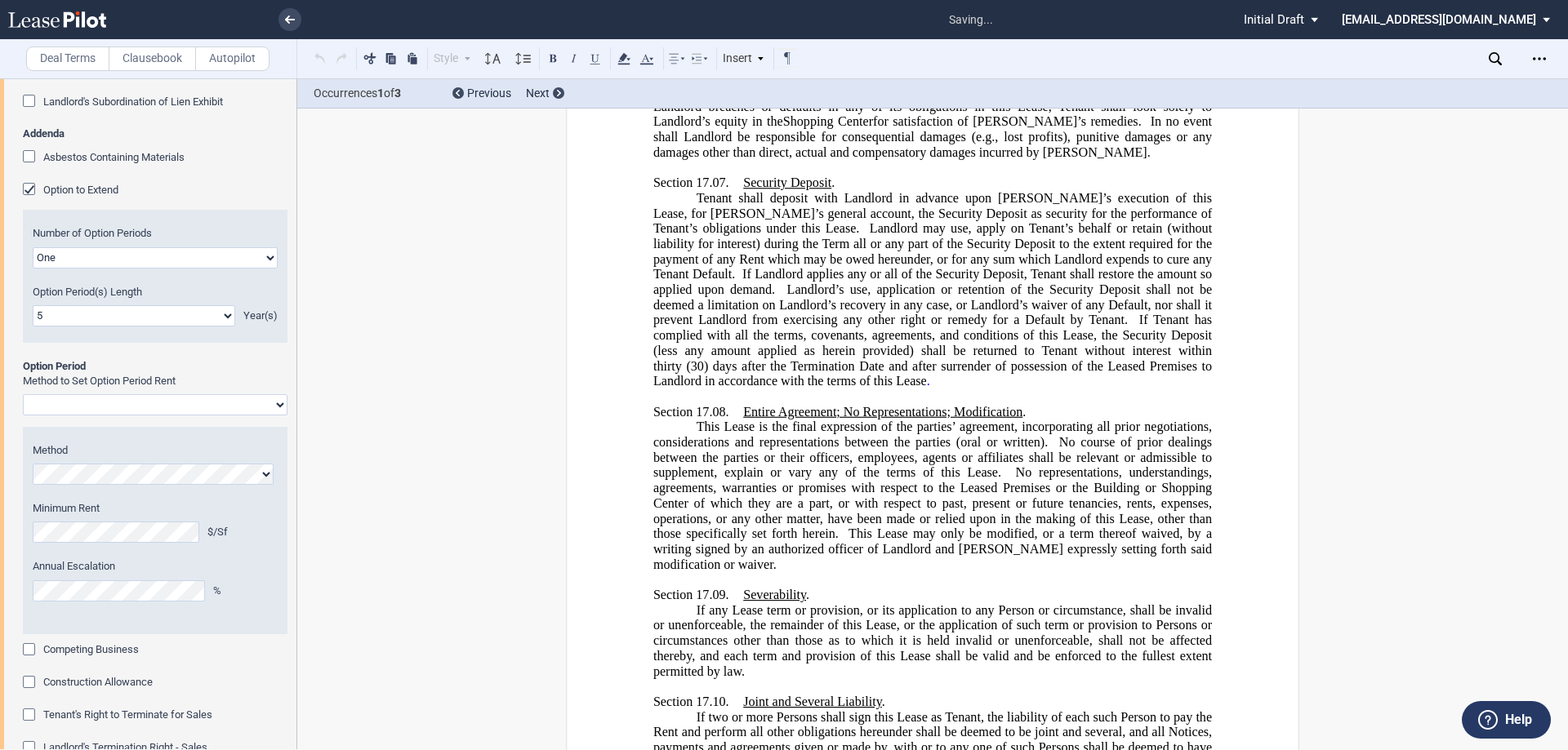
scroll to position [29149, 0]
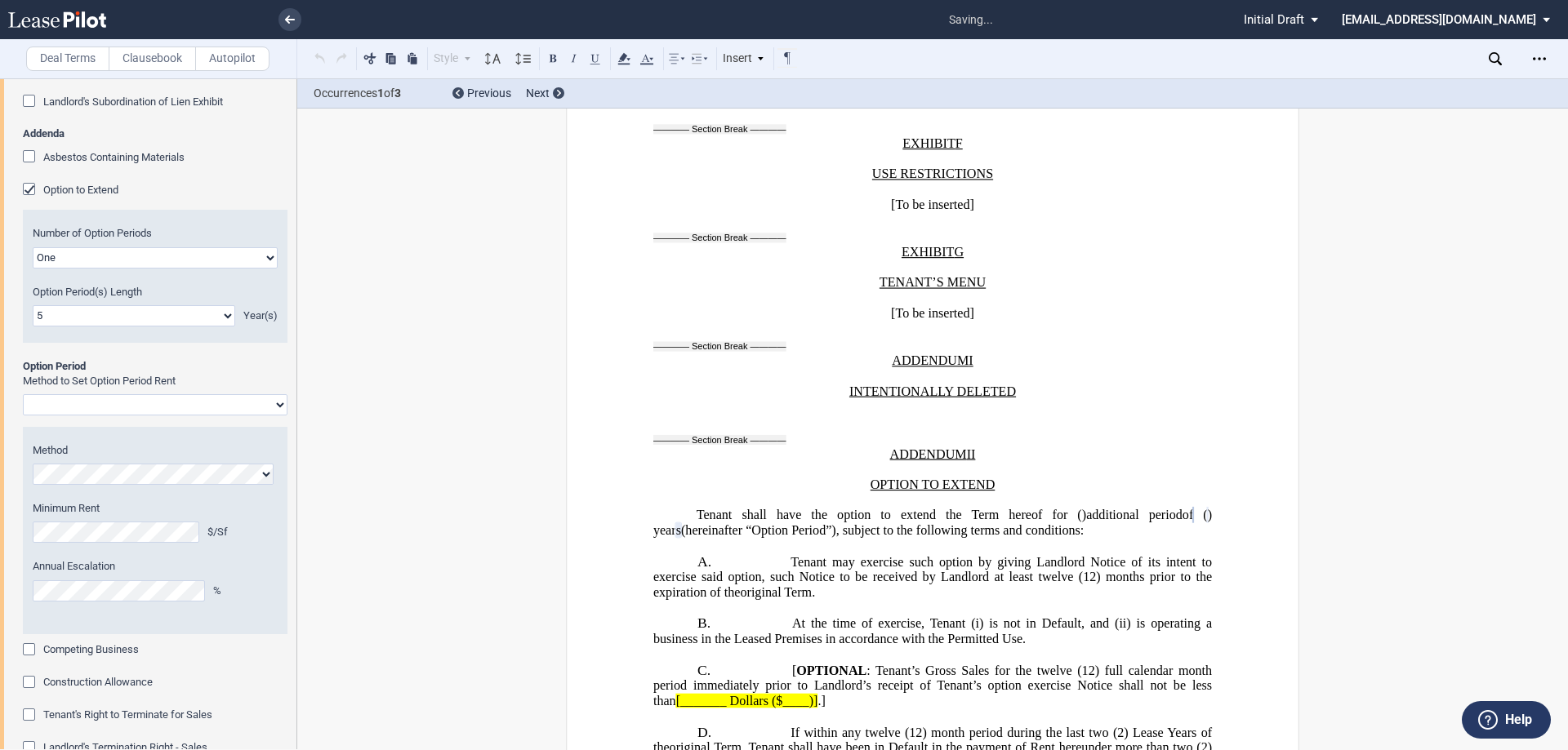
select select "number:0"
click at [33, 326] on select "0 1 2 3 4 5 6 7 8 9 10 11 12 13 14 15 16 17 18 19 20" at bounding box center [134, 316] width 202 height 21
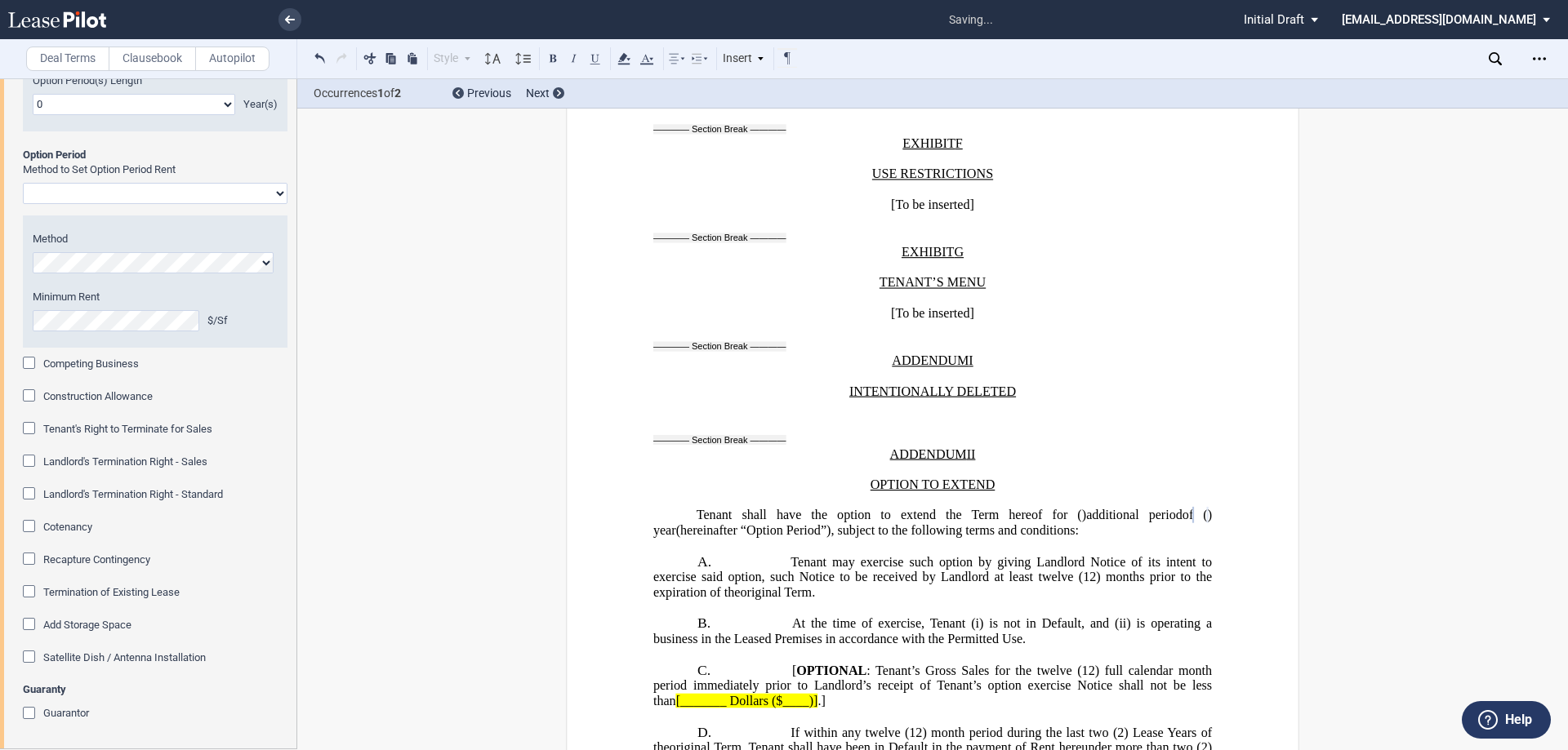
scroll to position [3224, 0]
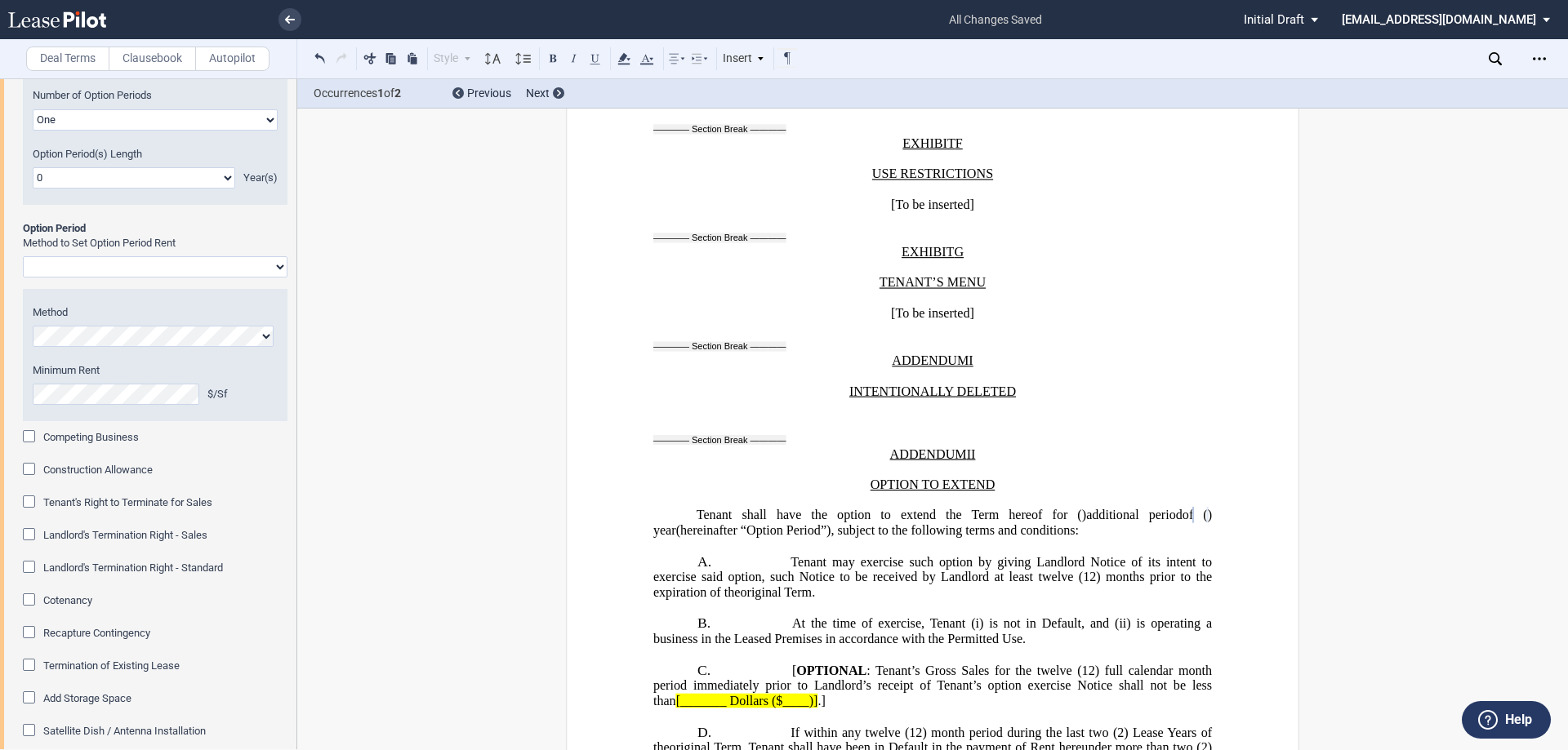
click at [174, 277] on select "Rent Set at Fair Rental Value - Standard Three Broker Method Baseball Arbitrati…" at bounding box center [155, 267] width 265 height 21
select select "fixed"
click at [23, 277] on select "Rent Set at Fair Rental Value - Standard Three Broker Method Baseball Arbitrati…" at bounding box center [155, 267] width 265 height 21
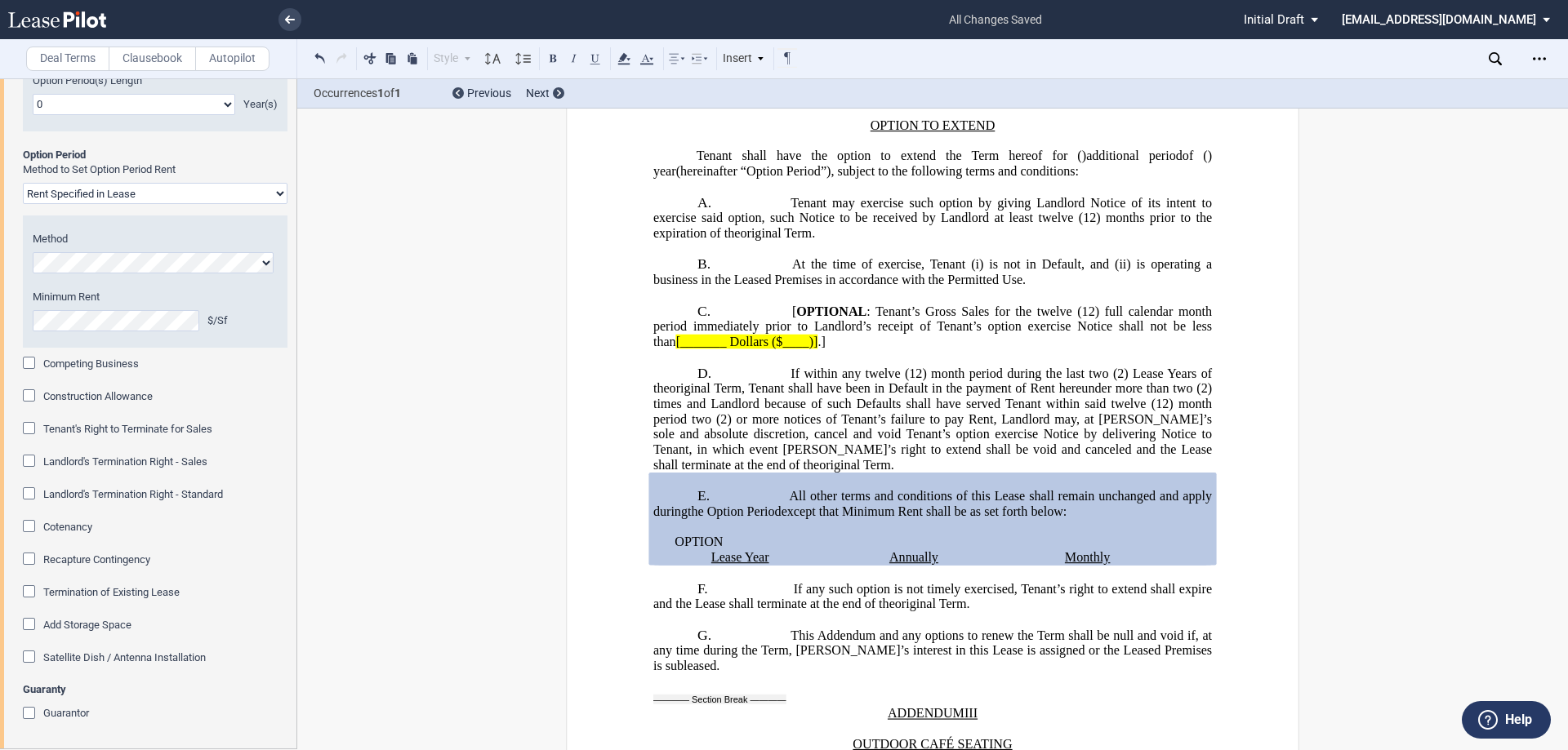
scroll to position [3388, 0]
click at [33, 398] on div "Construction Allowance" at bounding box center [31, 397] width 16 height 16
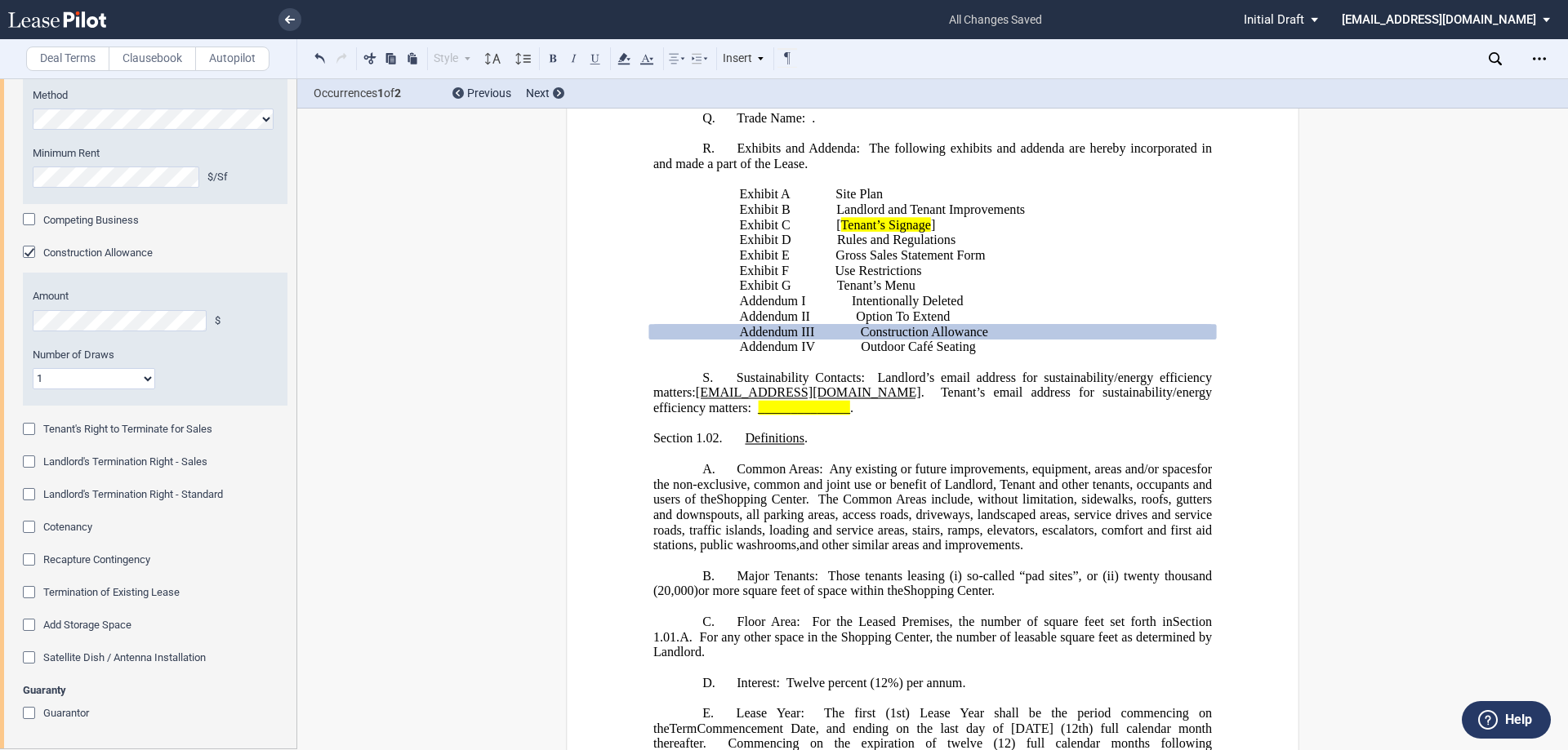
scroll to position [3450, 0]
click at [23, 305] on div "Exhibits Upload Site Plan Choose File Loading Remove Attachment Exhibit A-1 Upl…" at bounding box center [148, 36] width 297 height 1424
click at [24, 229] on div "Competing Business" at bounding box center [31, 220] width 16 height 16
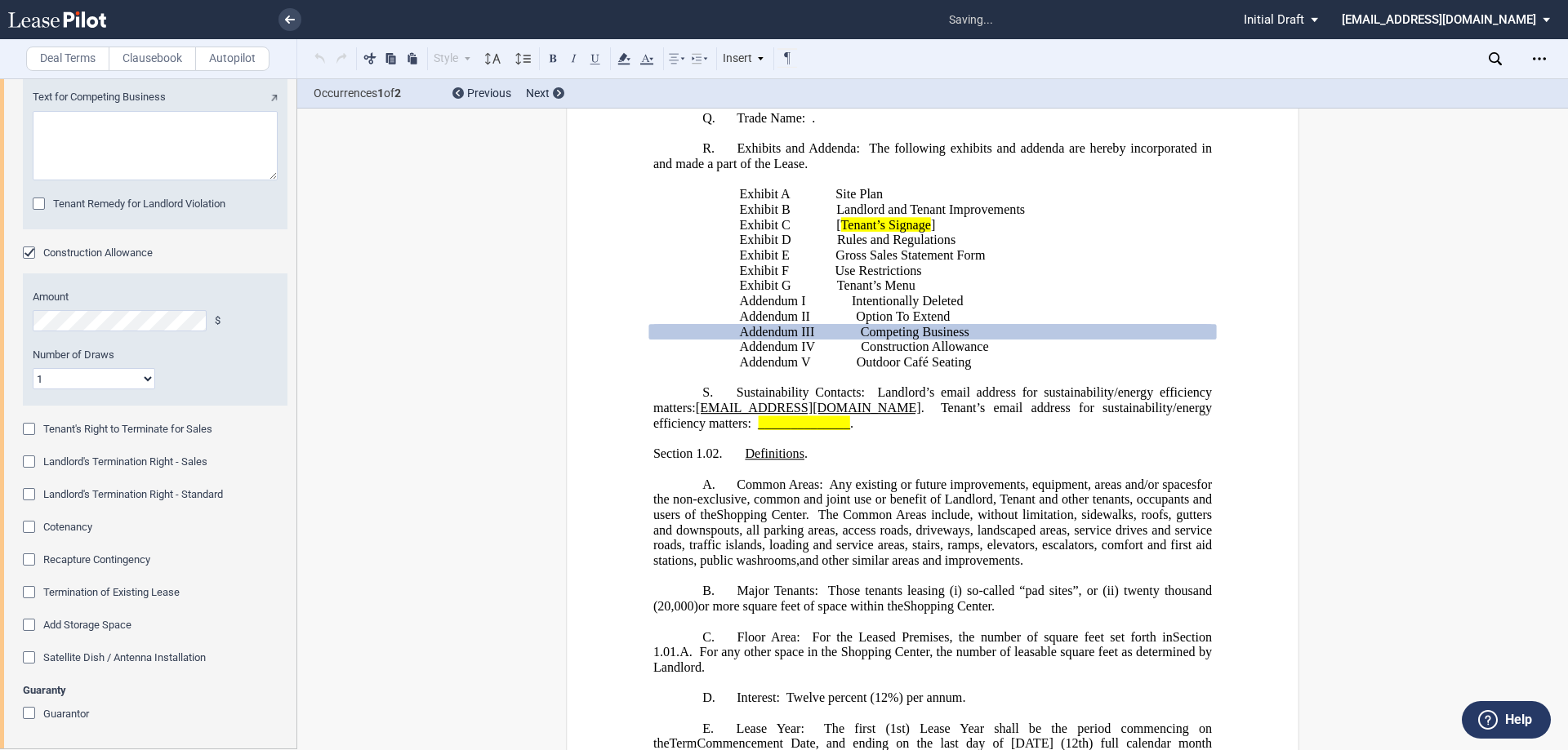
scroll to position [3698, 0]
drag, startPoint x: 36, startPoint y: 714, endPoint x: 126, endPoint y: 655, distance: 107.6
click at [36, 713] on div "Guarantor" at bounding box center [31, 714] width 16 height 16
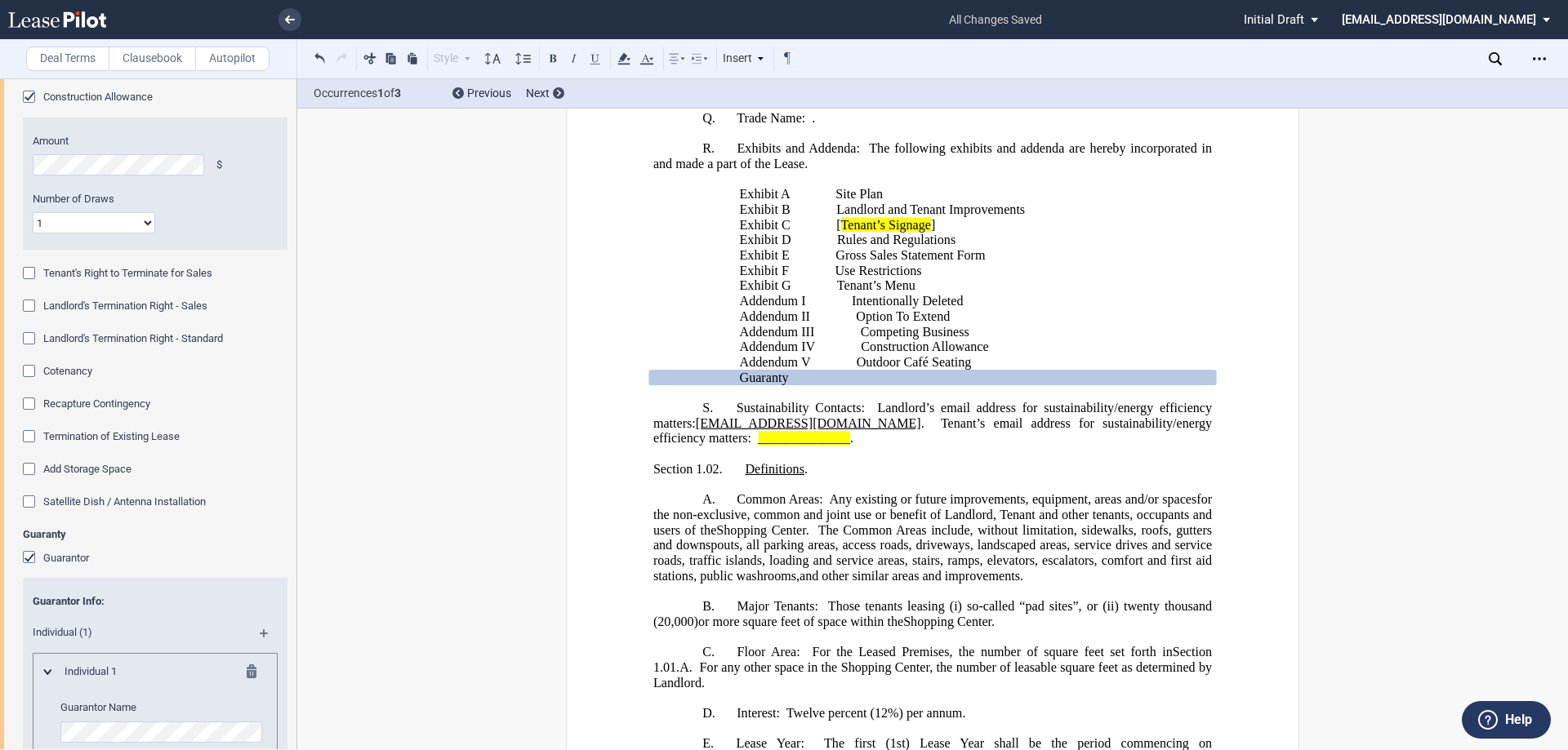
scroll to position [3528, 0]
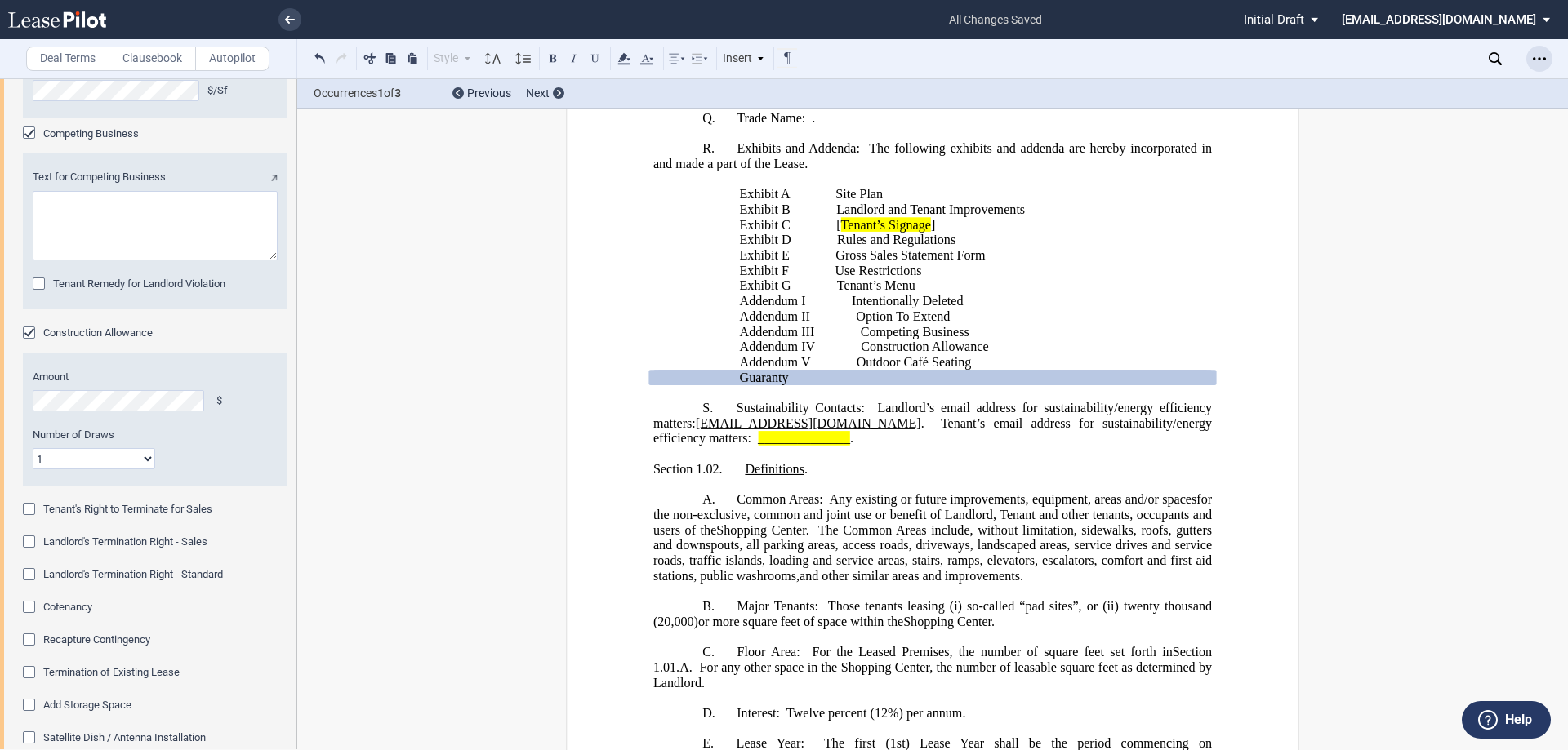
click at [1542, 60] on icon "Open Lease options menu" at bounding box center [1539, 59] width 13 height 13
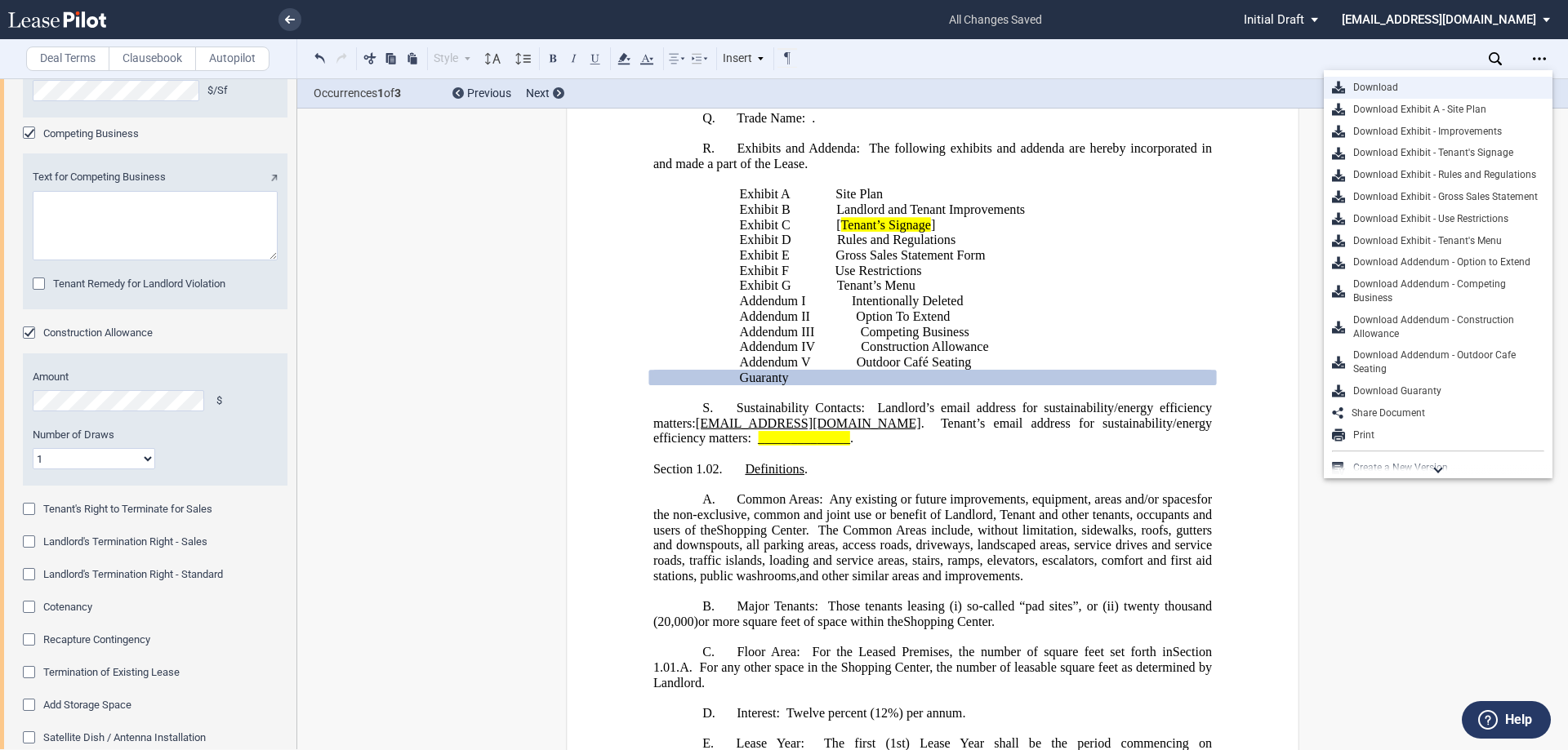
click at [1466, 83] on div "Download" at bounding box center [1444, 88] width 199 height 13
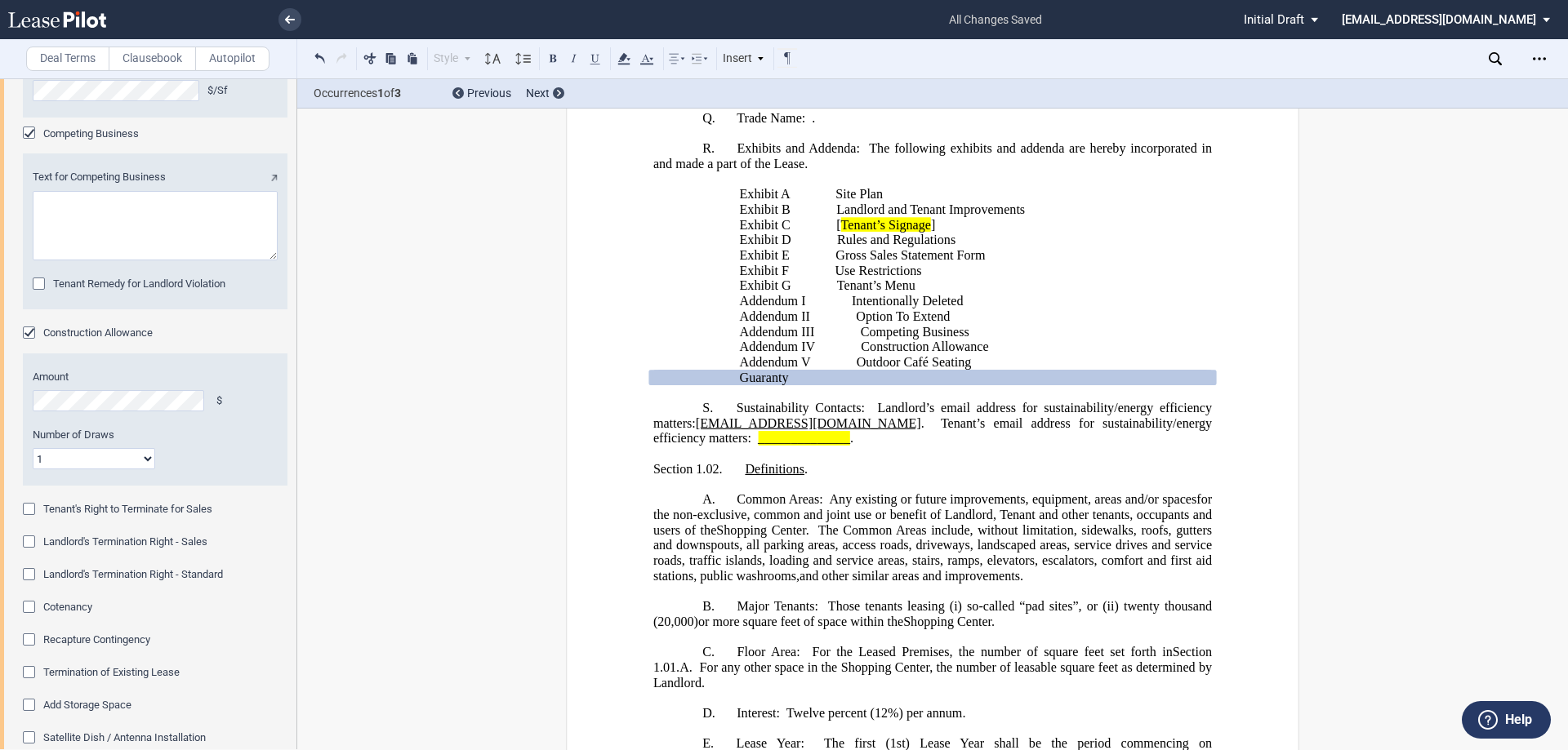
click at [302, 24] on ul "all changes saved Pending... Pending... Initial Draft Initial Draft In Negotiat…" at bounding box center [784, 19] width 1568 height 39
click at [301, 22] on link at bounding box center [290, 19] width 23 height 23
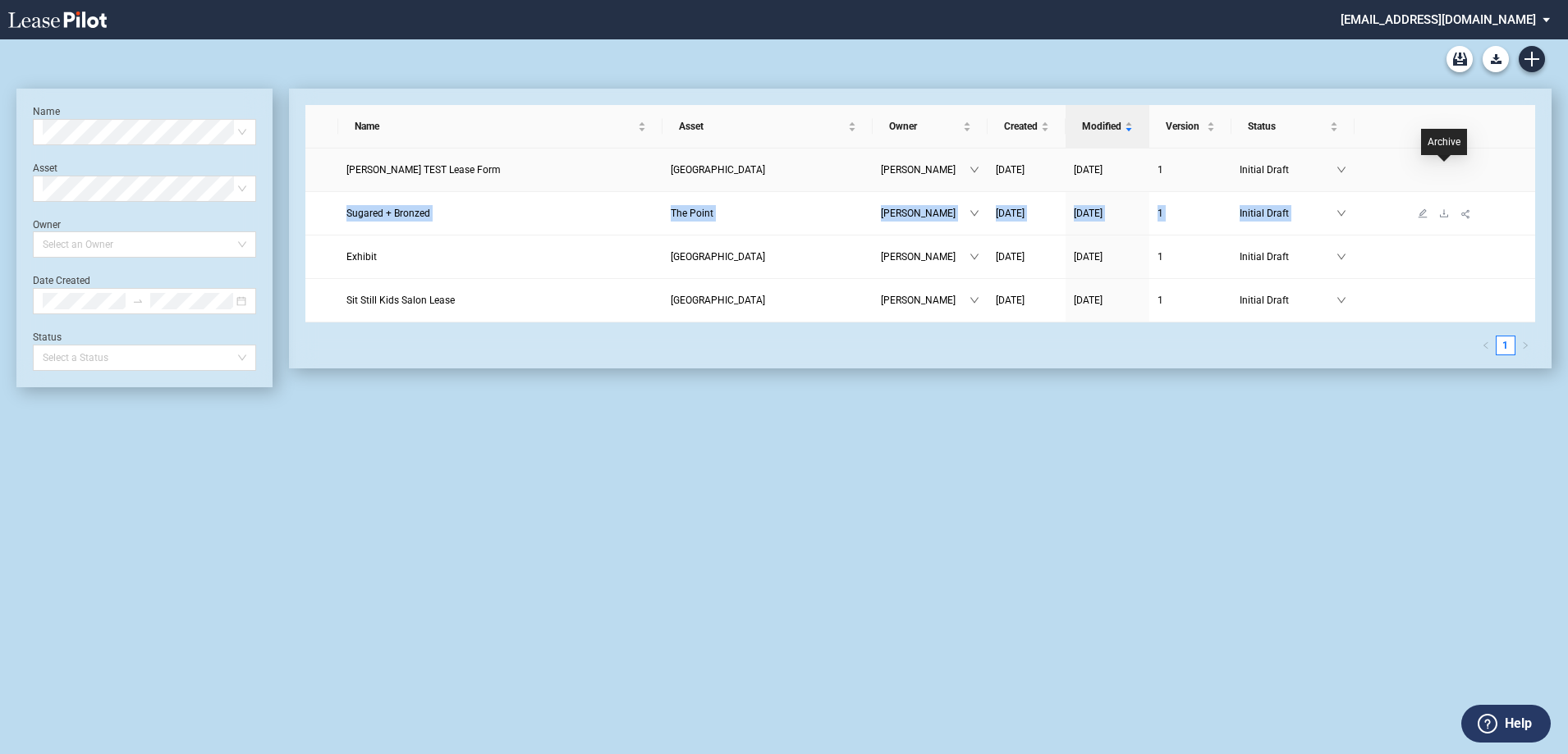
drag, startPoint x: 1446, startPoint y: 169, endPoint x: 1446, endPoint y: 196, distance: 27.0
click at [1446, 199] on tbody "Derek TEST Lease Form Barracks Road Derek Karchner 09/12/2025 09/12/2025 1 Init…" at bounding box center [920, 235] width 1230 height 174
click at [1172, 584] on div "Long Retail Lease Main Lease Blank Form Long Retail Lease Santana Row Blank For…" at bounding box center [784, 397] width 1568 height 714
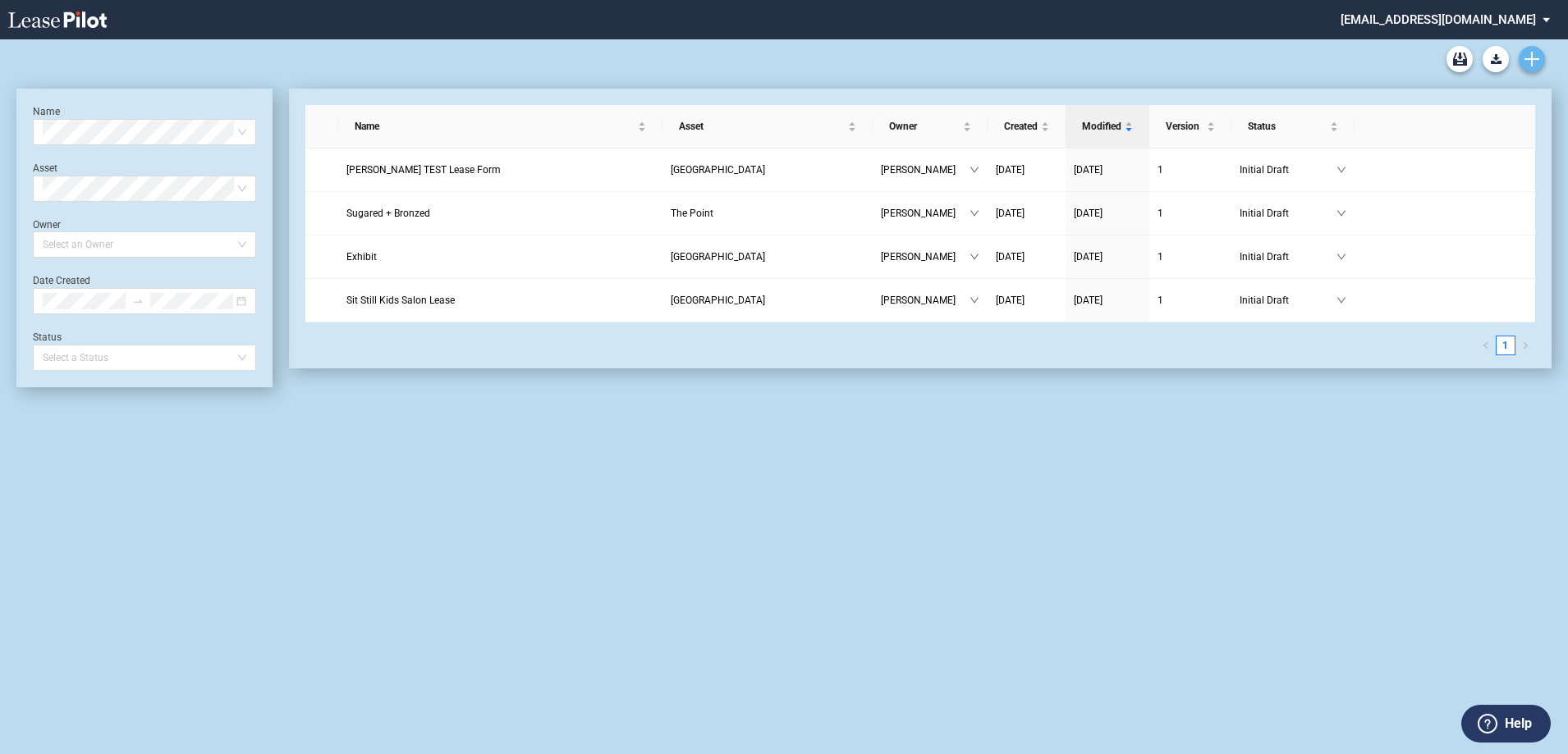
click at [1539, 51] on link "Create new document" at bounding box center [1531, 58] width 26 height 26
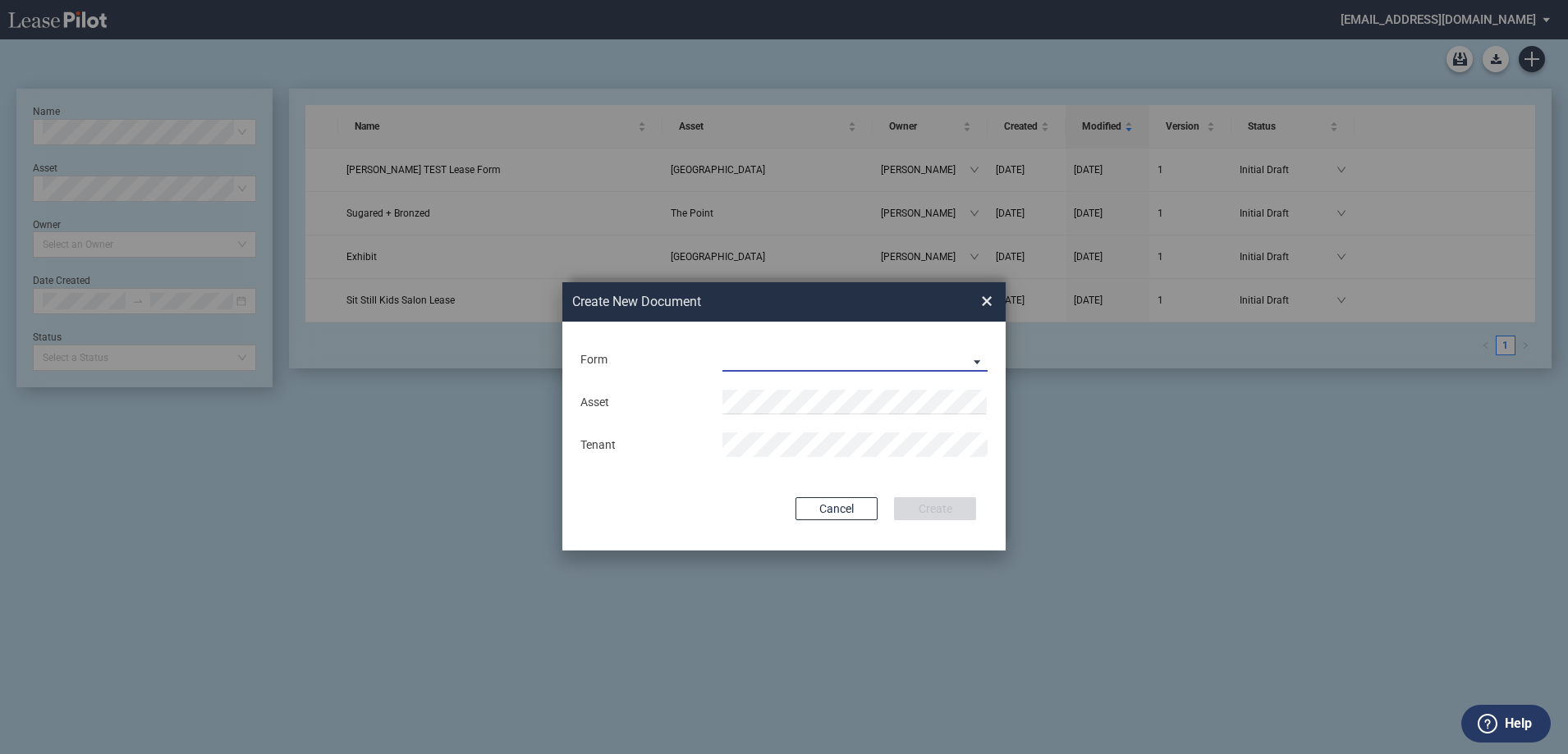
click at [951, 355] on md-select "Long Retail Lease Long Retail Lease Santana Row Long Retail Lease Hoboken Long …" at bounding box center [855, 359] width 265 height 24
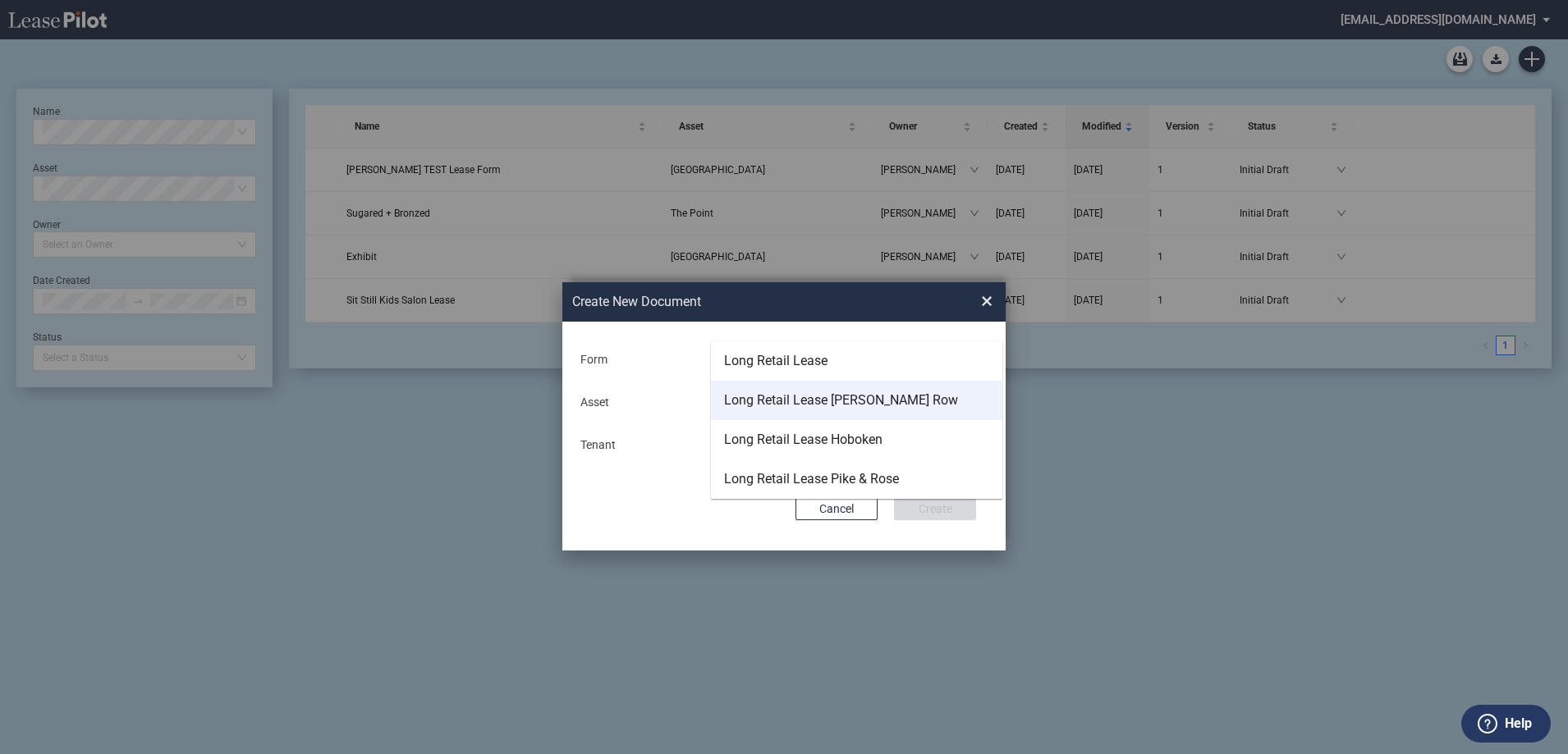
scroll to position [40, 0]
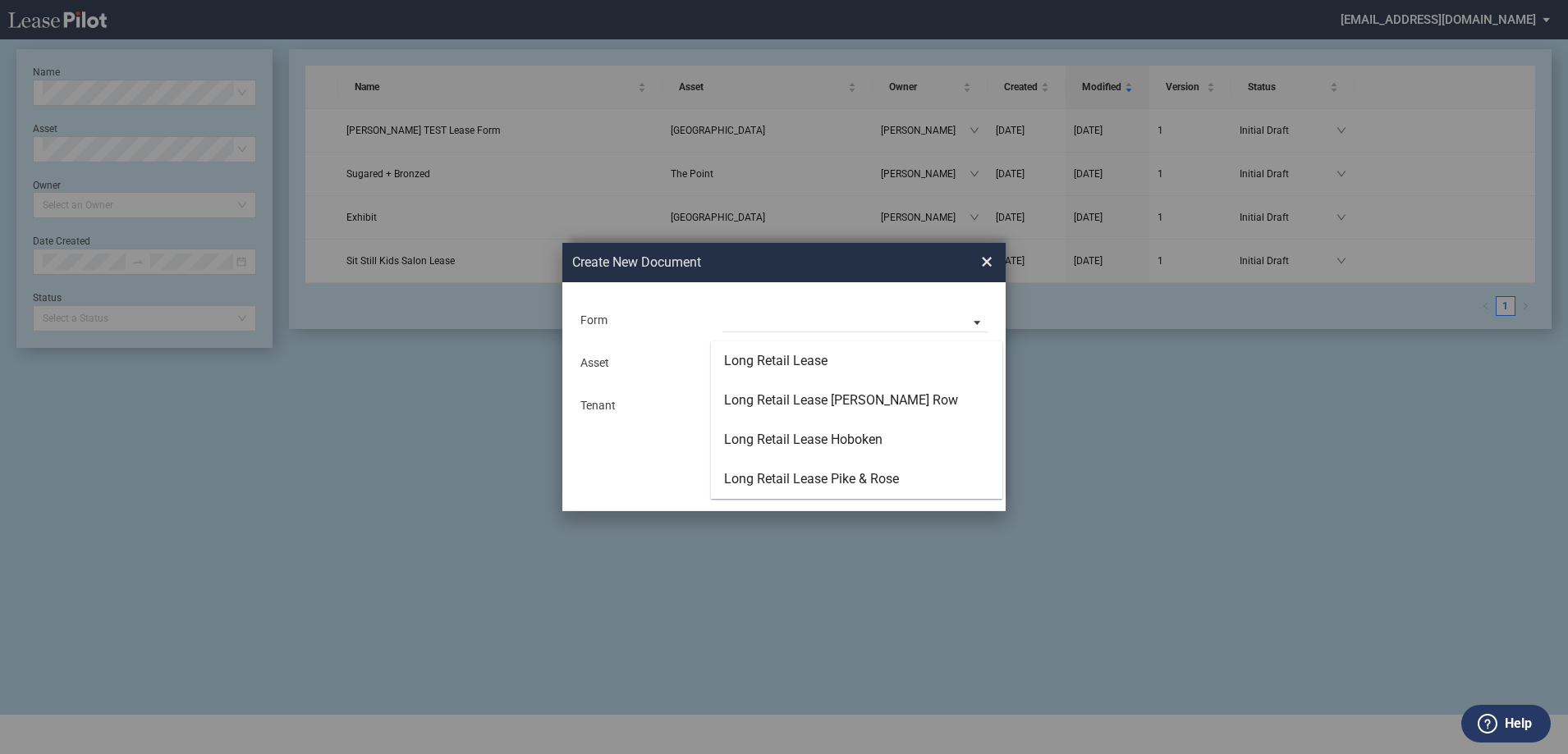
click at [938, 580] on md-backdrop at bounding box center [784, 377] width 1568 height 754
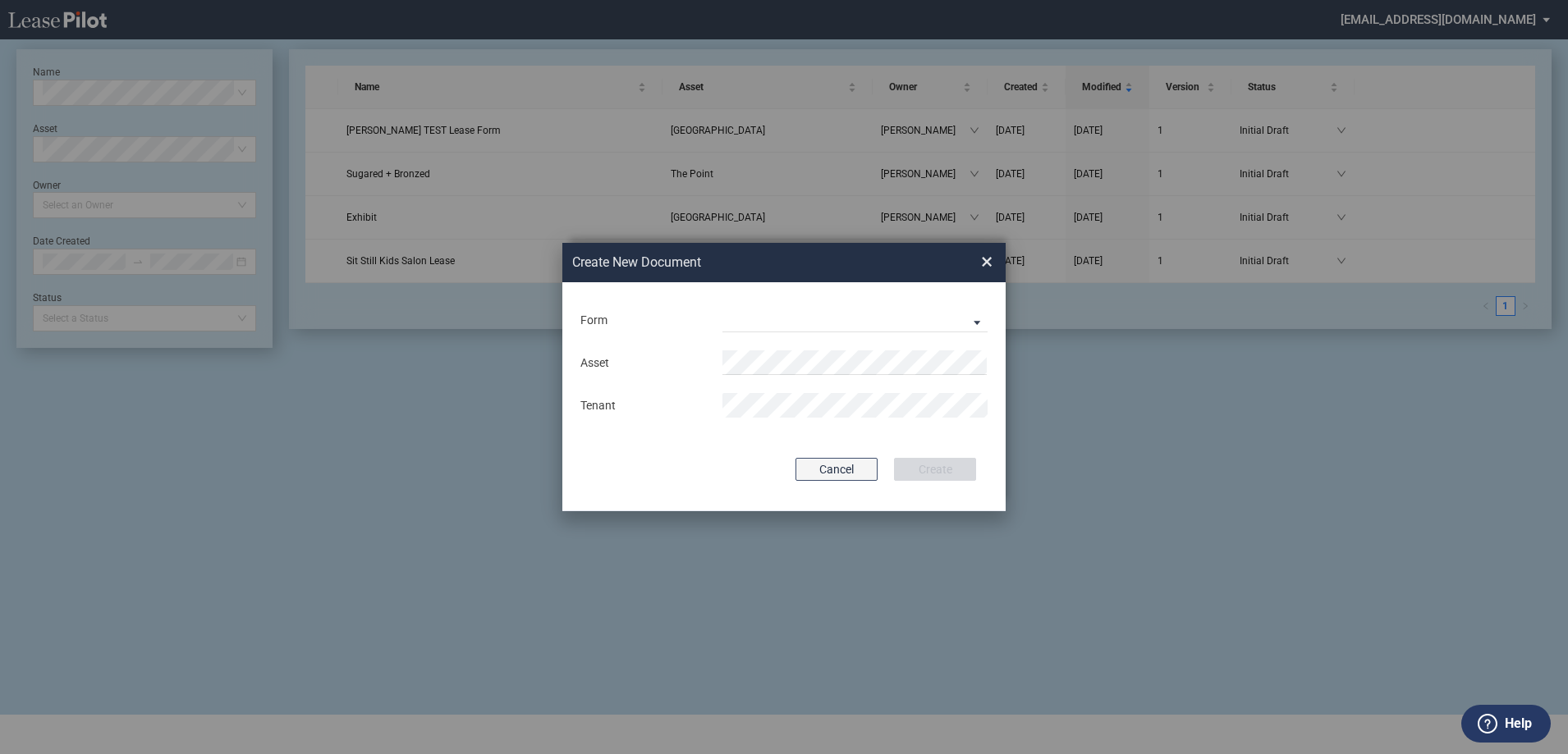
click at [861, 471] on button "Cancel" at bounding box center [836, 469] width 82 height 23
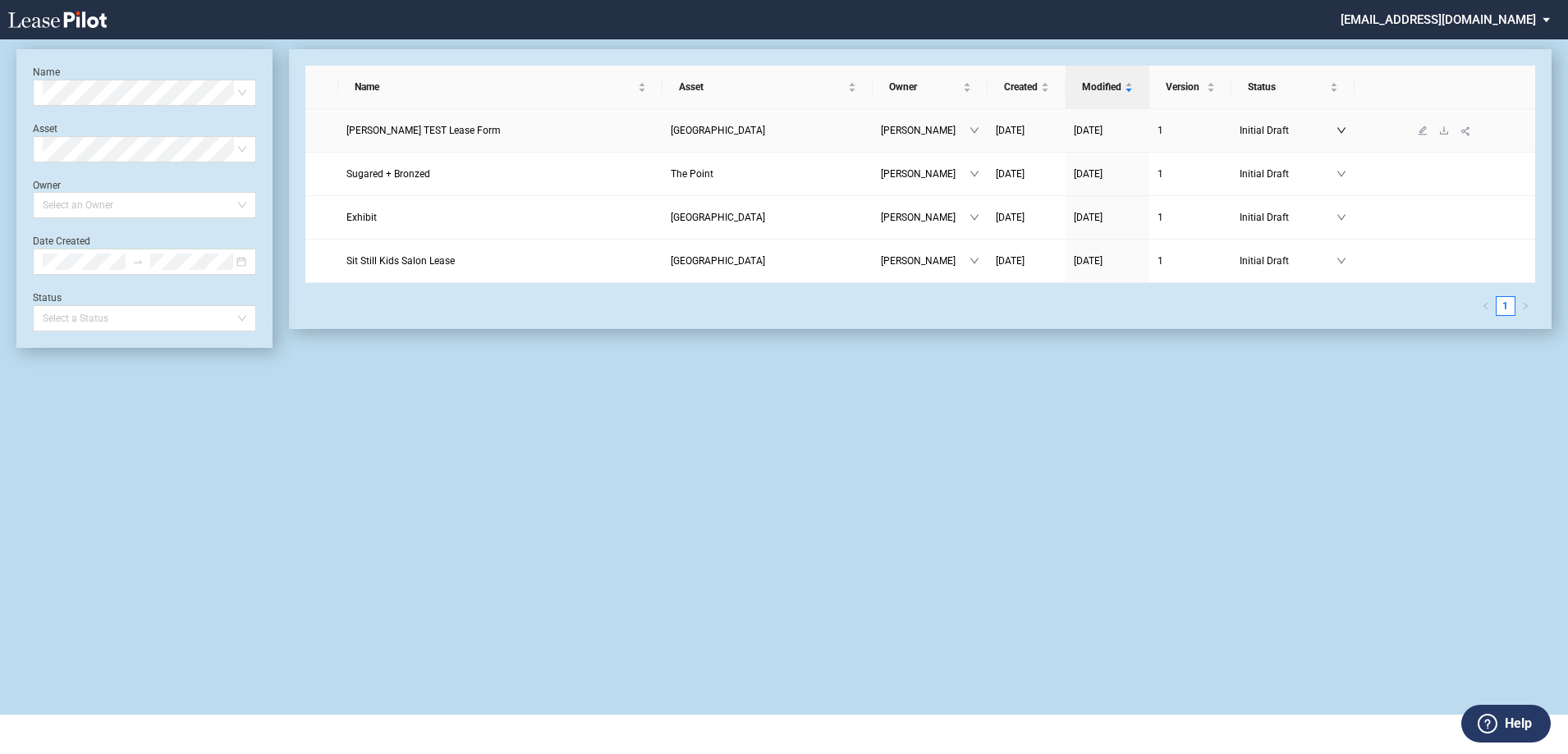
click at [1344, 128] on icon "down" at bounding box center [1341, 131] width 8 height 6
click at [1343, 125] on link "Initial Draft" at bounding box center [1293, 130] width 107 height 16
click at [1444, 130] on icon "download" at bounding box center [1444, 131] width 8 height 8
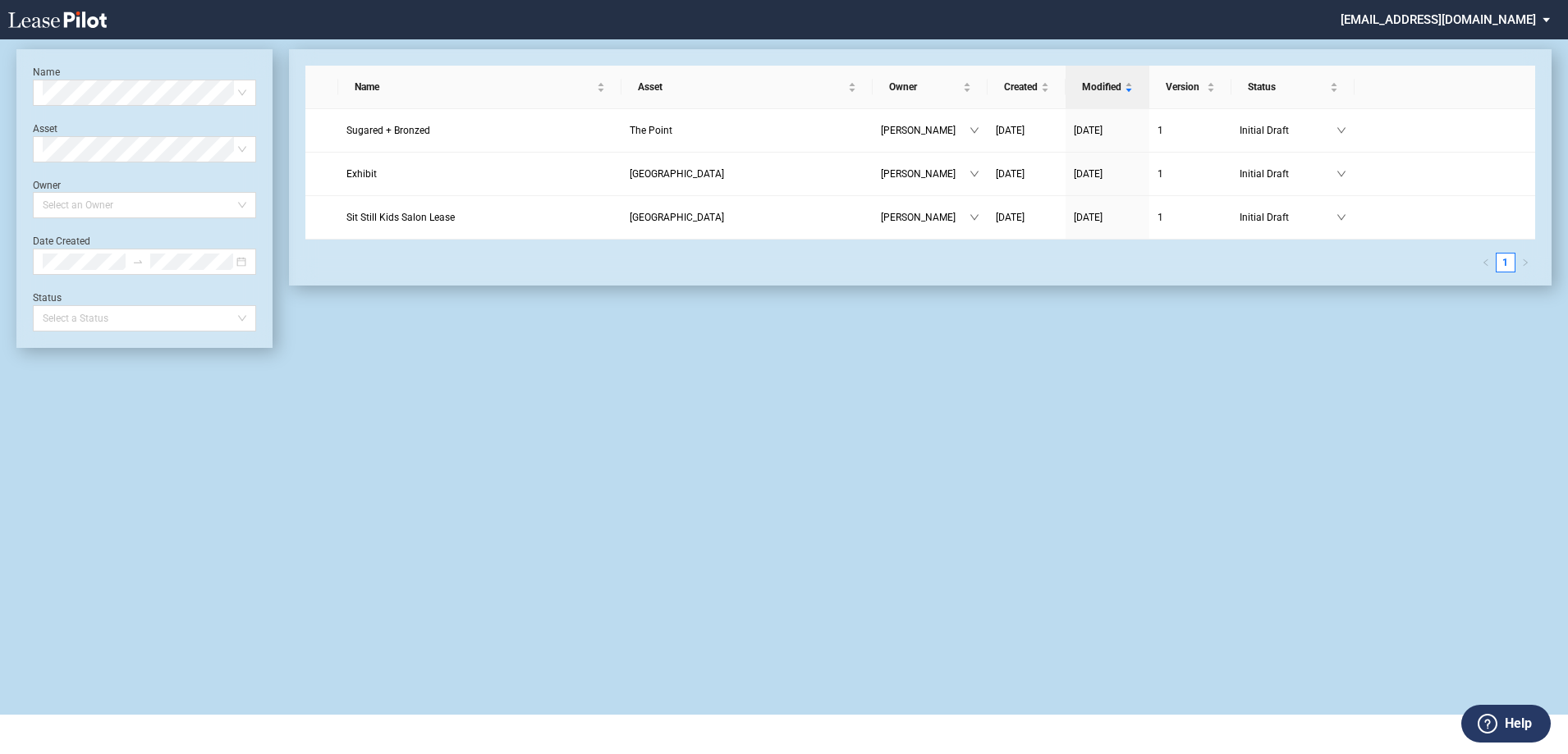
scroll to position [40, 0]
